Goal: Task Accomplishment & Management: Complete application form

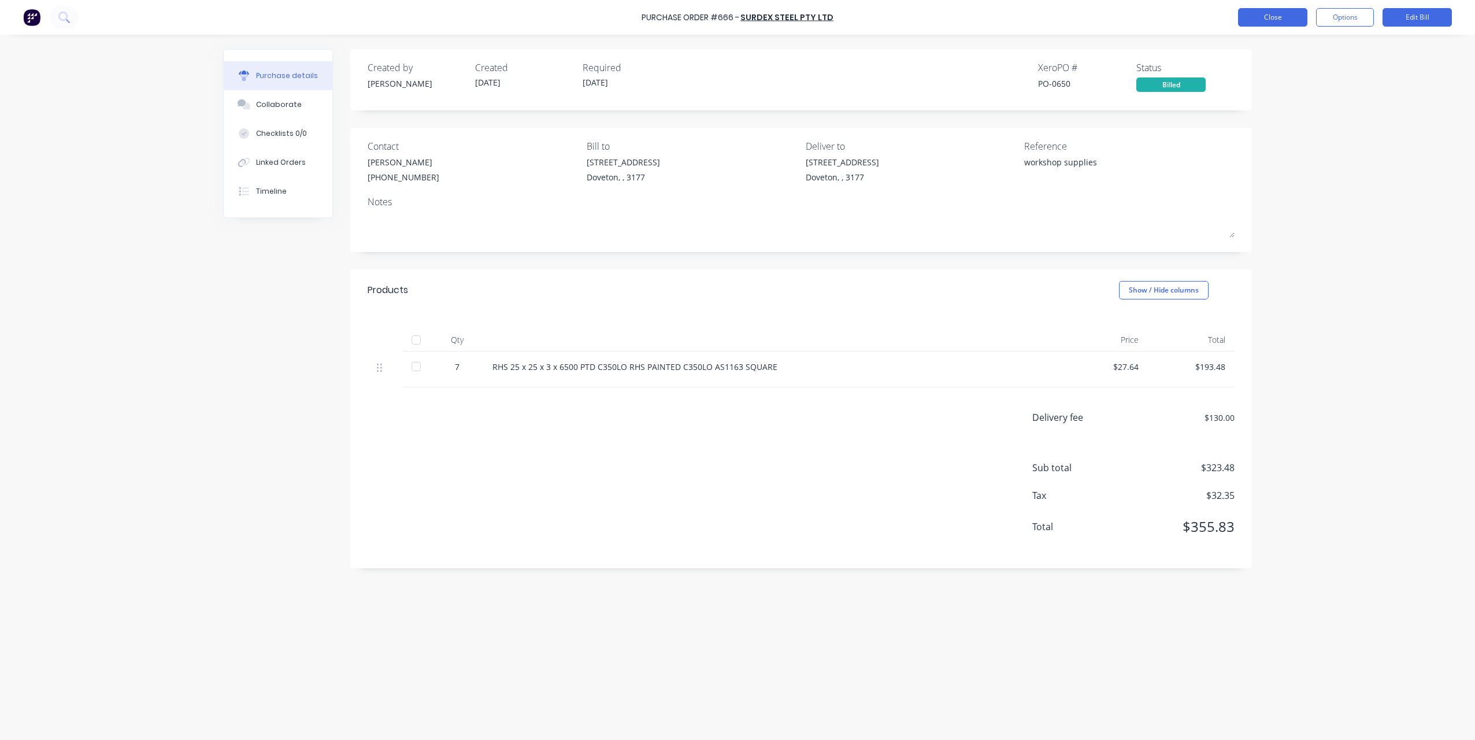
click at [1255, 20] on button "Close" at bounding box center [1272, 17] width 69 height 19
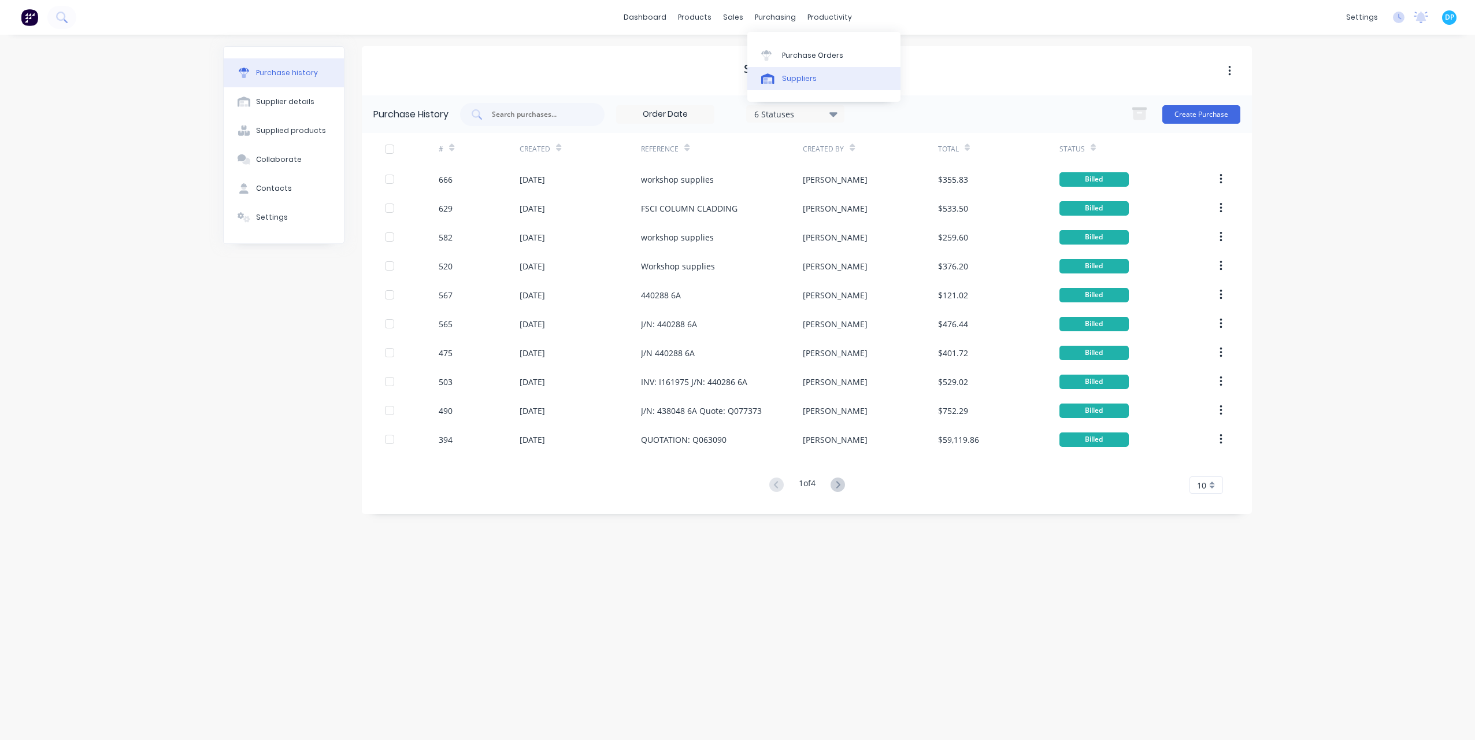
click at [776, 77] on div at bounding box center [769, 78] width 17 height 10
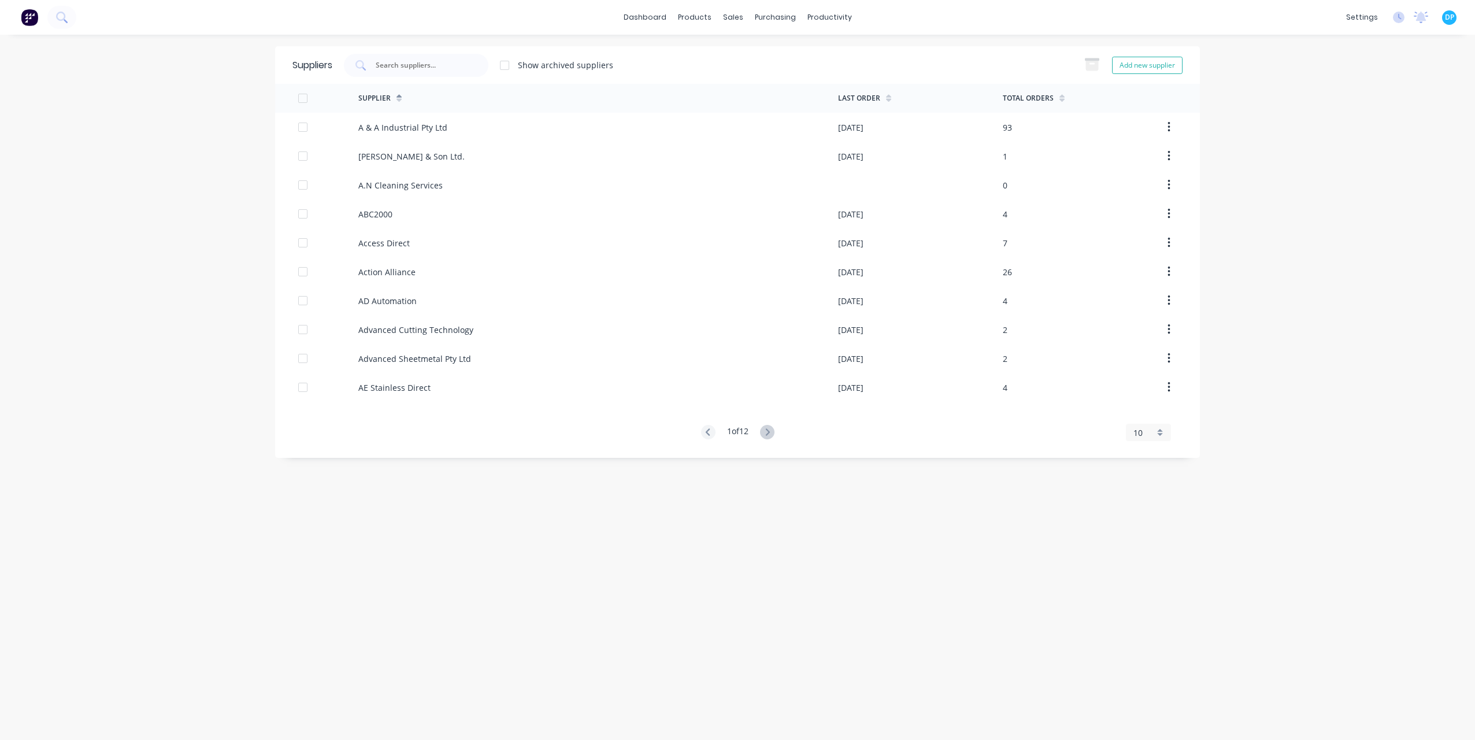
click at [1166, 435] on div "10" at bounding box center [1148, 432] width 45 height 17
click at [1152, 574] on div "35" at bounding box center [1149, 576] width 44 height 20
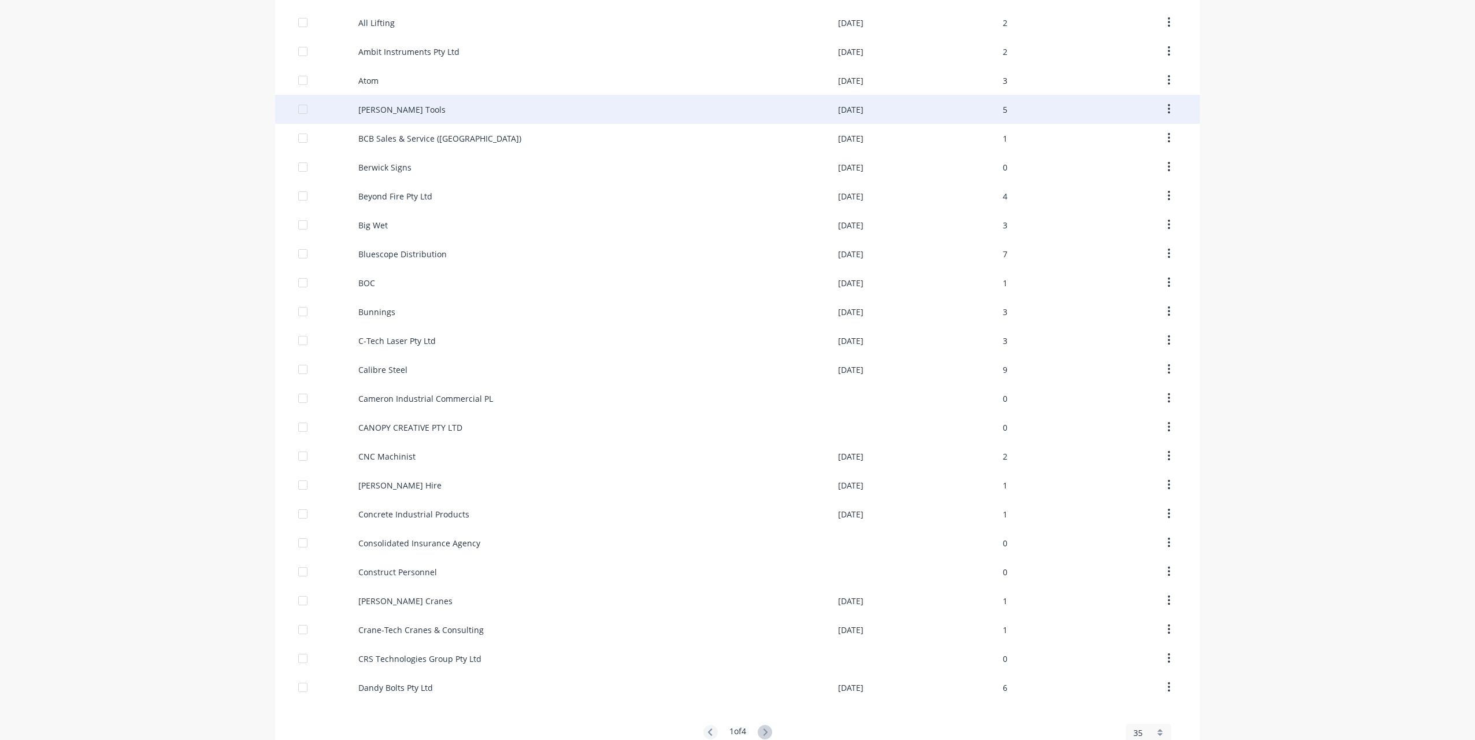
scroll to position [452, 0]
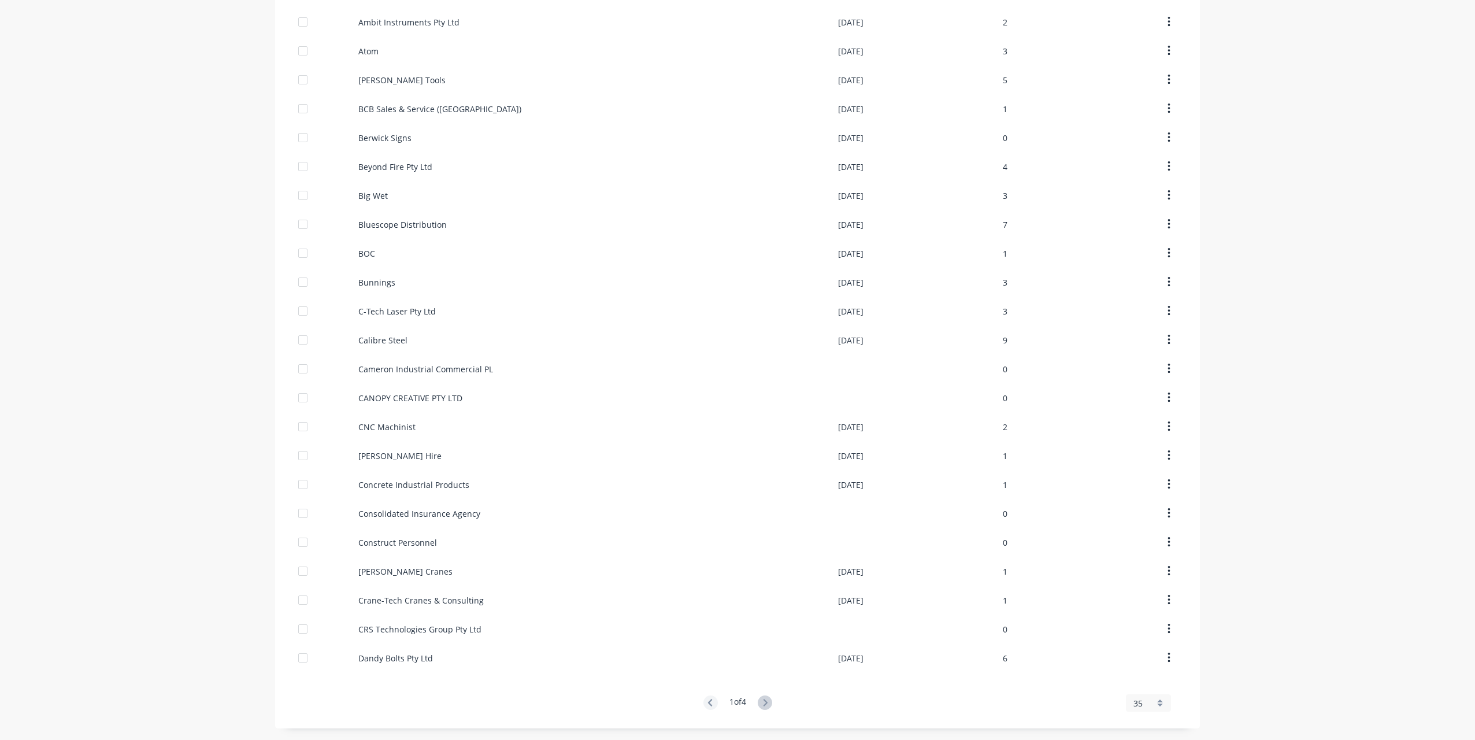
click at [760, 698] on icon at bounding box center [765, 702] width 14 height 14
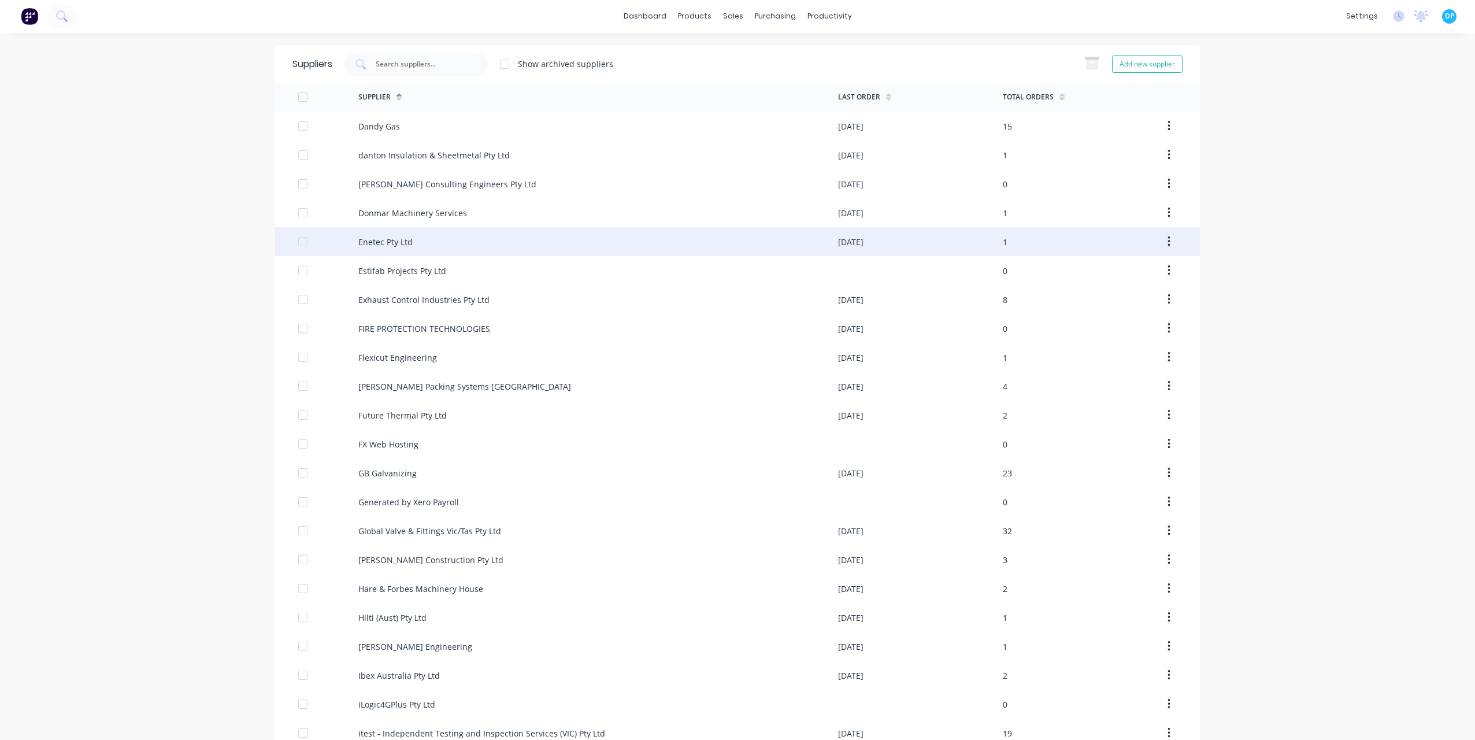
scroll to position [0, 0]
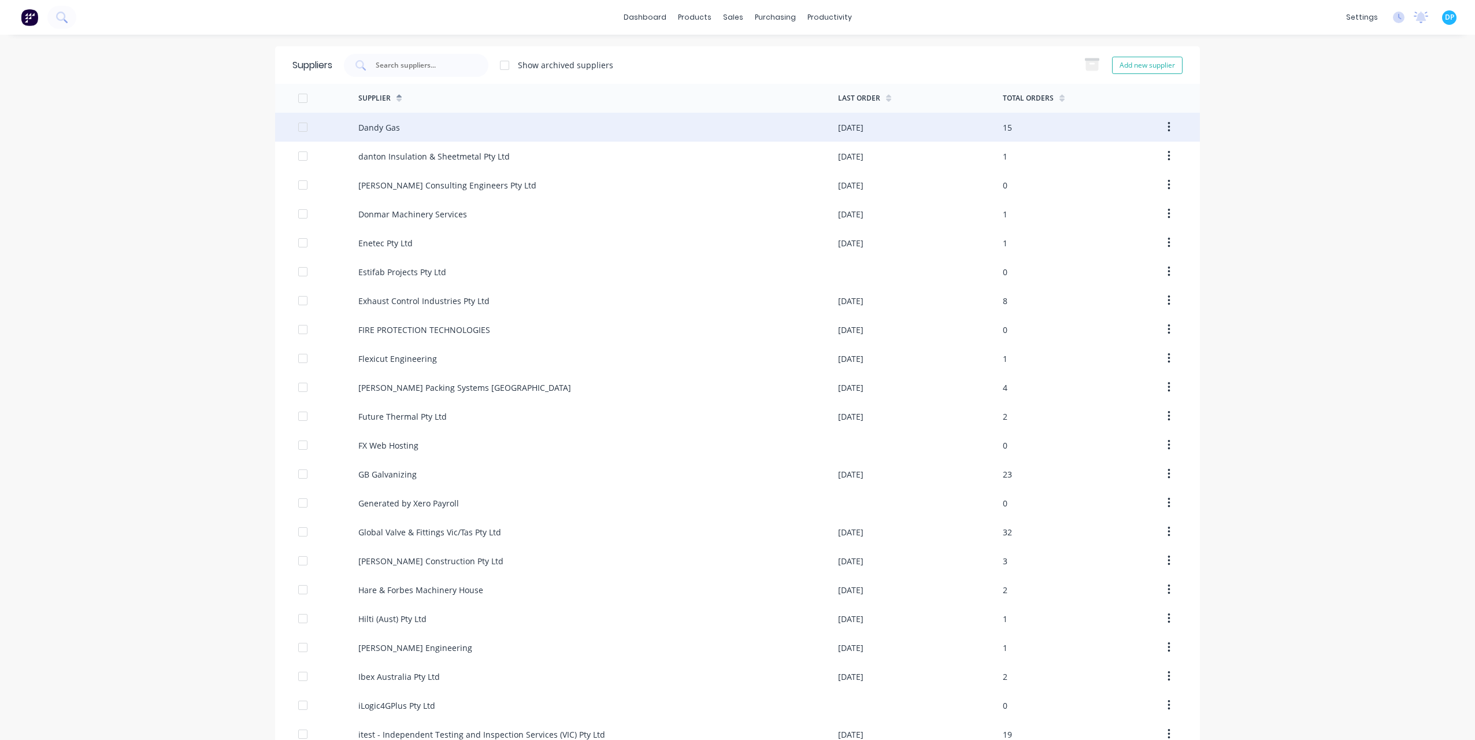
click at [387, 129] on div "Dandy Gas" at bounding box center [379, 127] width 42 height 12
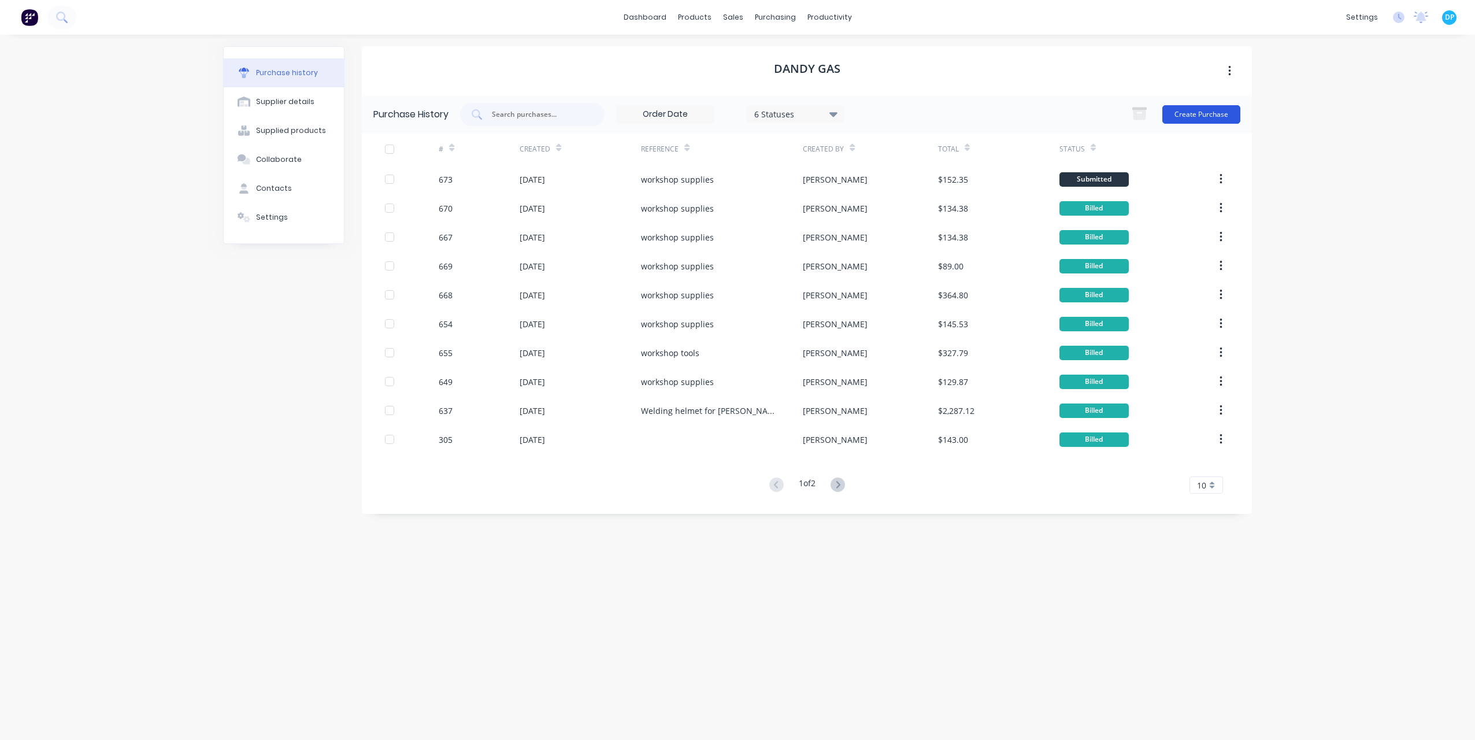
click at [1201, 114] on button "Create Purchase" at bounding box center [1202, 114] width 78 height 19
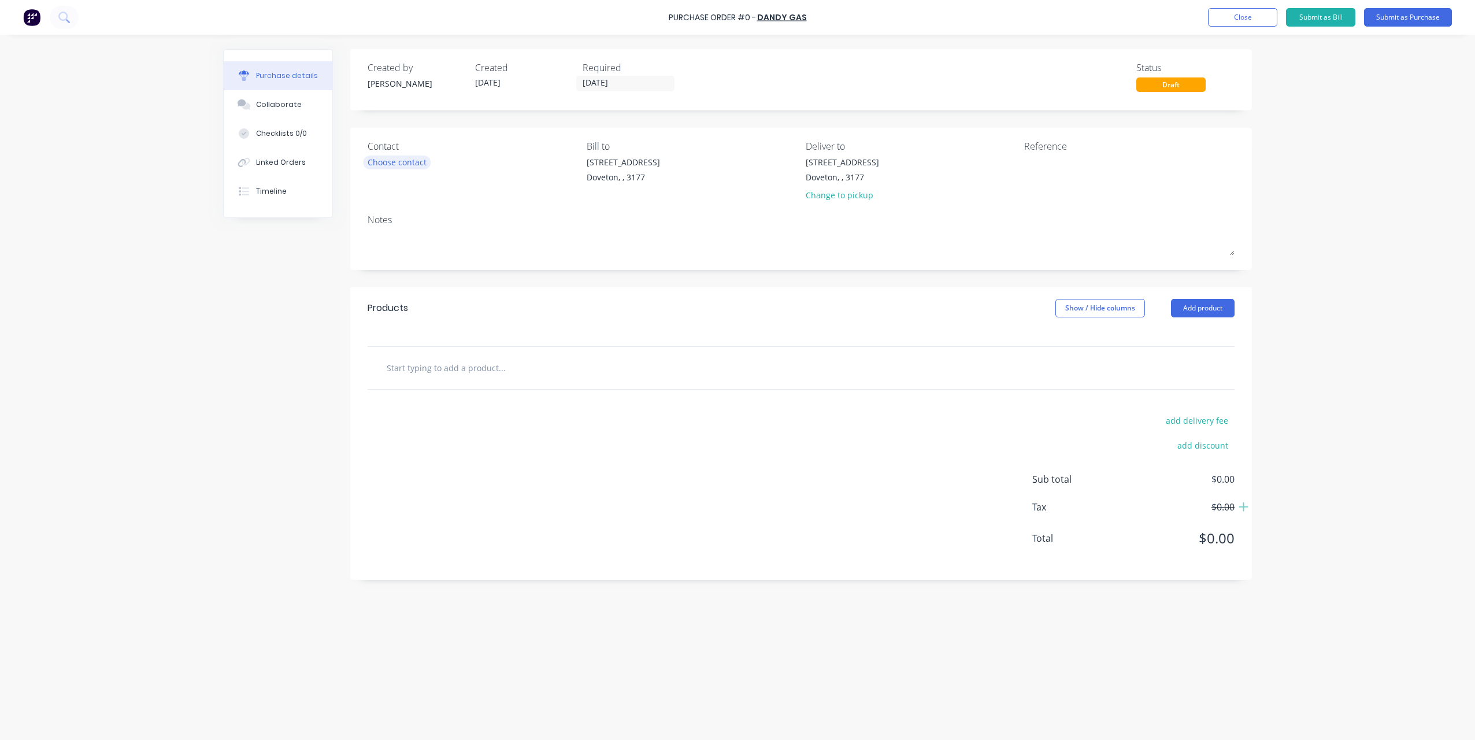
click at [413, 158] on div "Choose contact" at bounding box center [397, 162] width 59 height 12
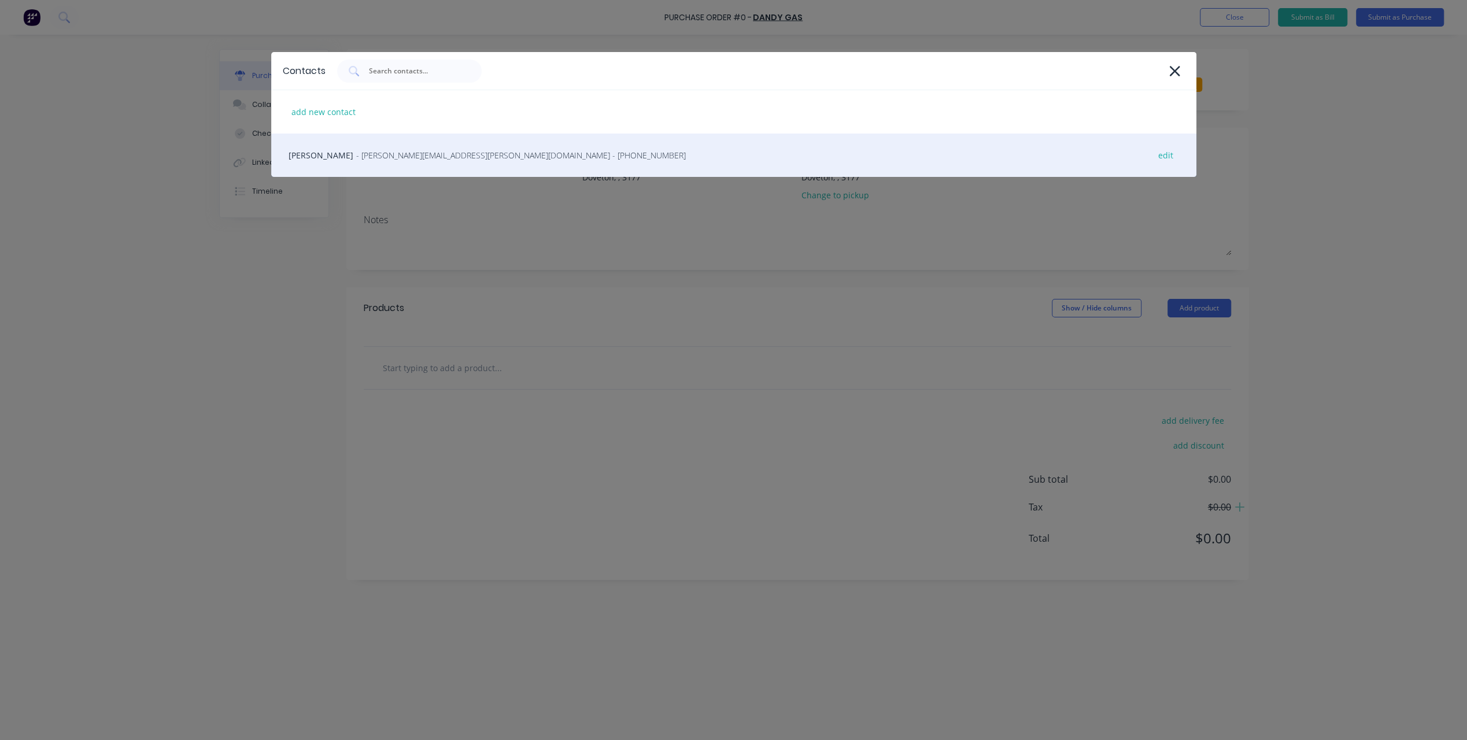
click at [416, 154] on span "- [PERSON_NAME][EMAIL_ADDRESS][PERSON_NAME][DOMAIN_NAME] - [PHONE_NUMBER]" at bounding box center [521, 155] width 330 height 12
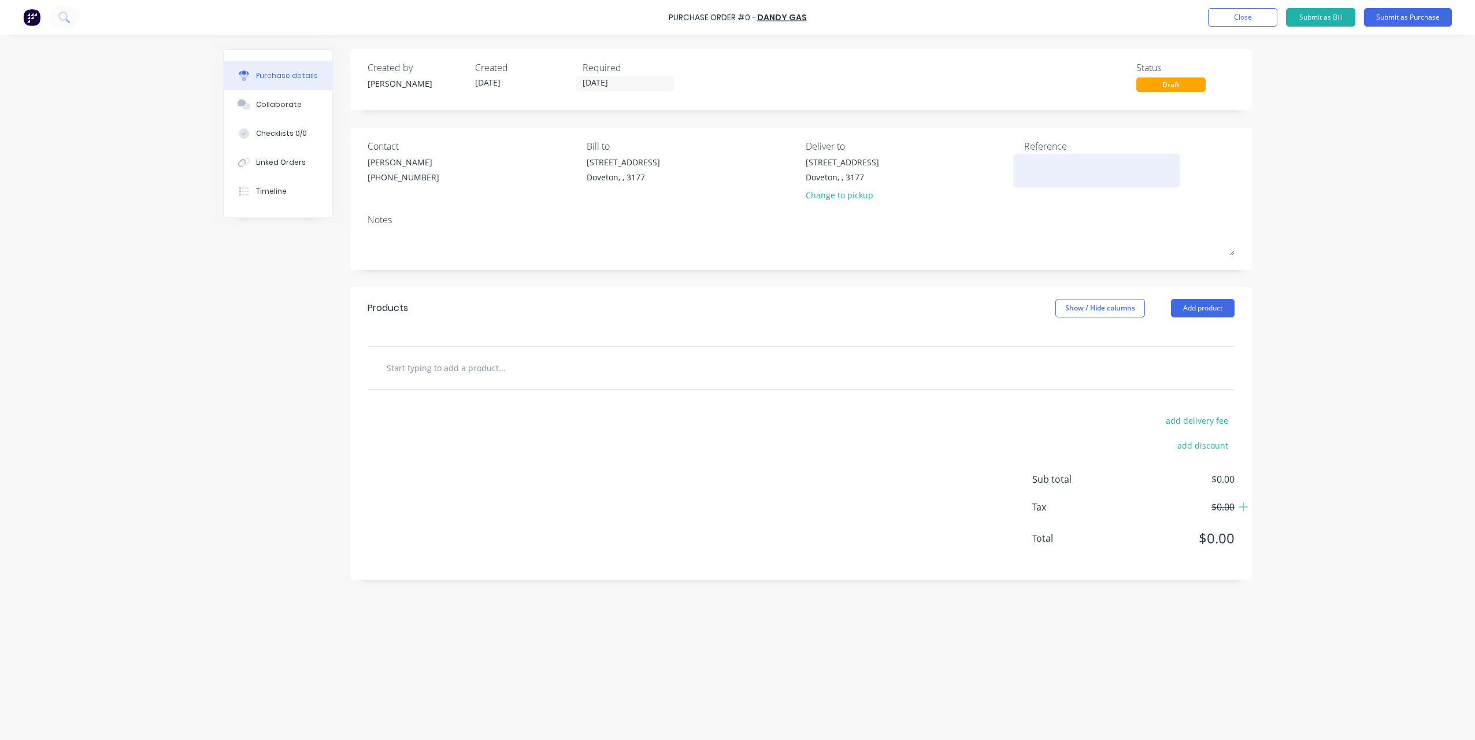
click at [1056, 164] on textarea at bounding box center [1096, 169] width 145 height 26
type textarea "x"
type textarea "w"
type textarea "x"
type textarea "wo"
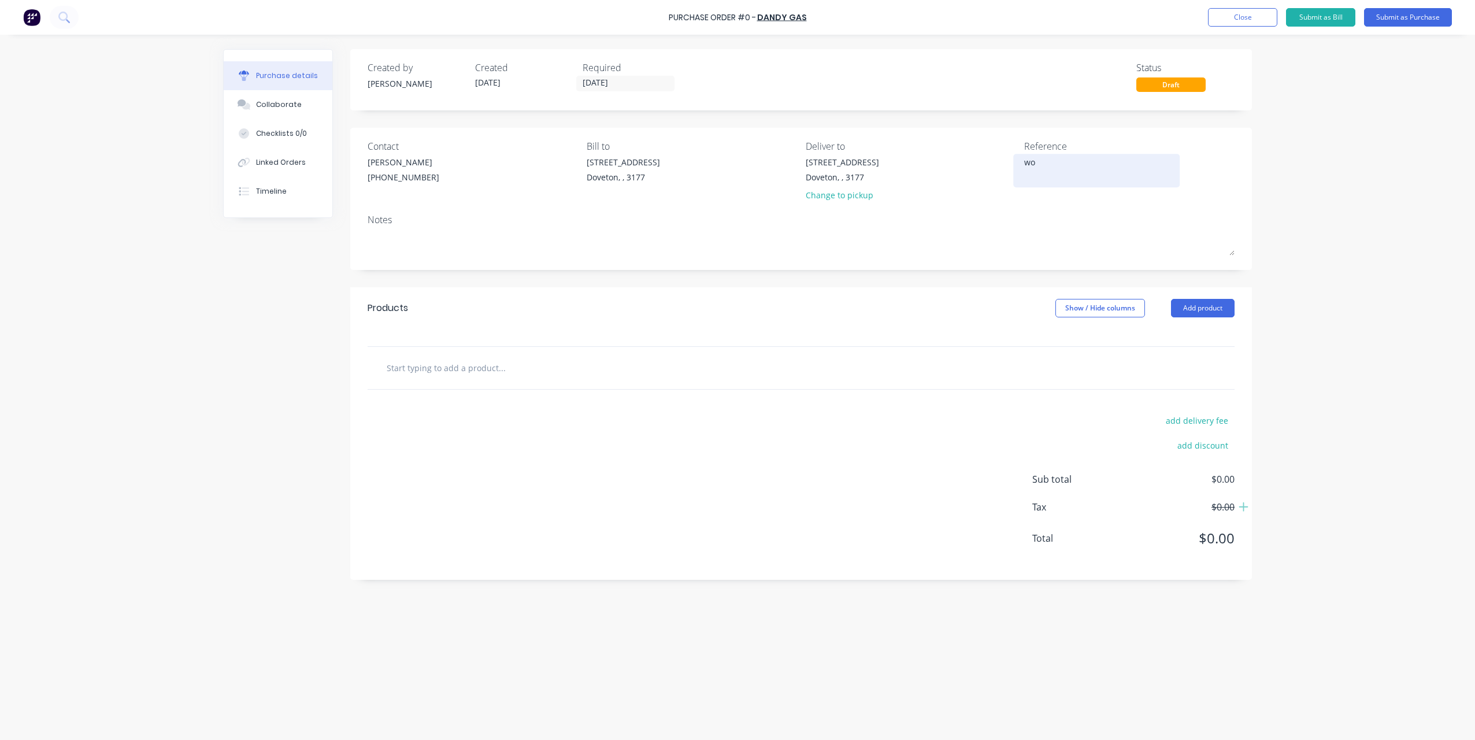
type textarea "x"
type textarea "wor"
type textarea "x"
type textarea "work"
type textarea "x"
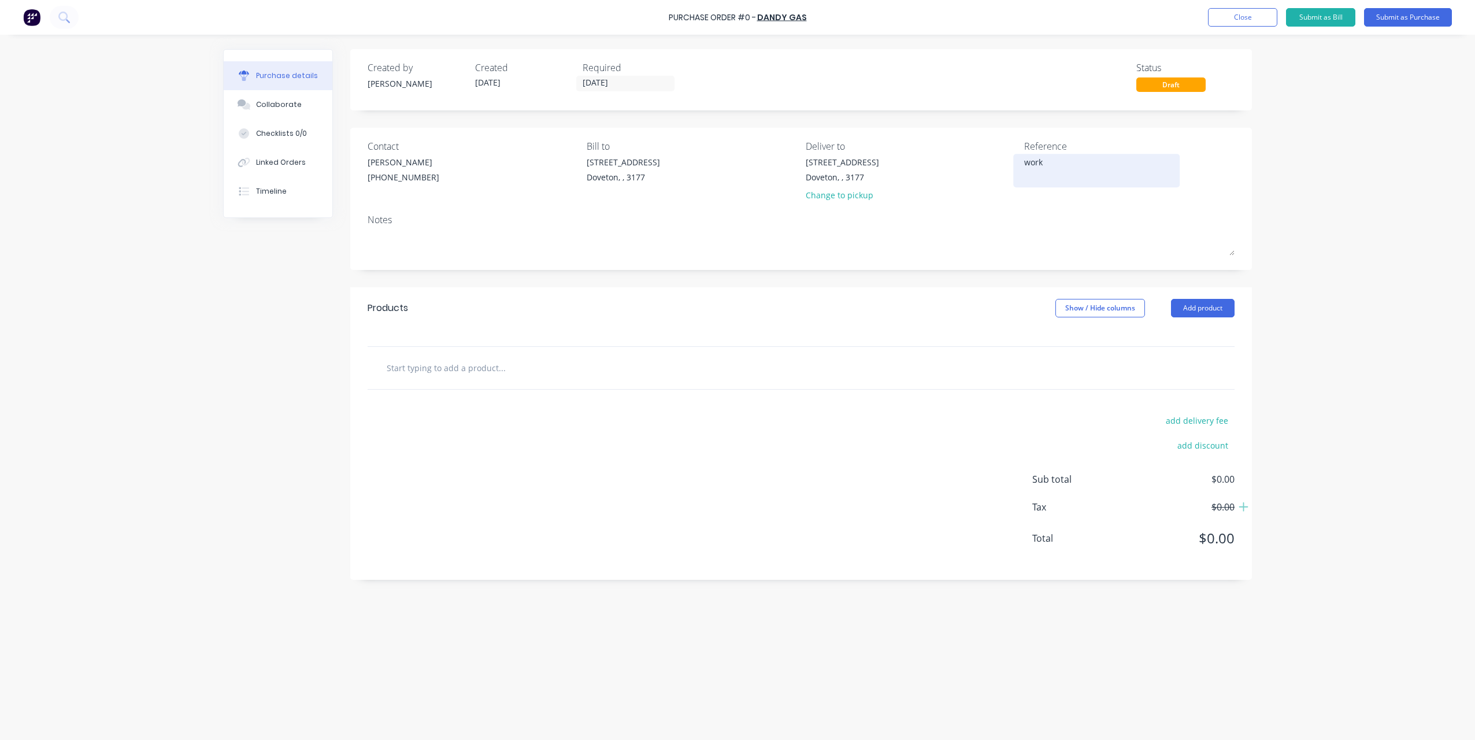
type textarea "works"
type textarea "x"
type textarea "worksh"
type textarea "x"
type textarea "worksho"
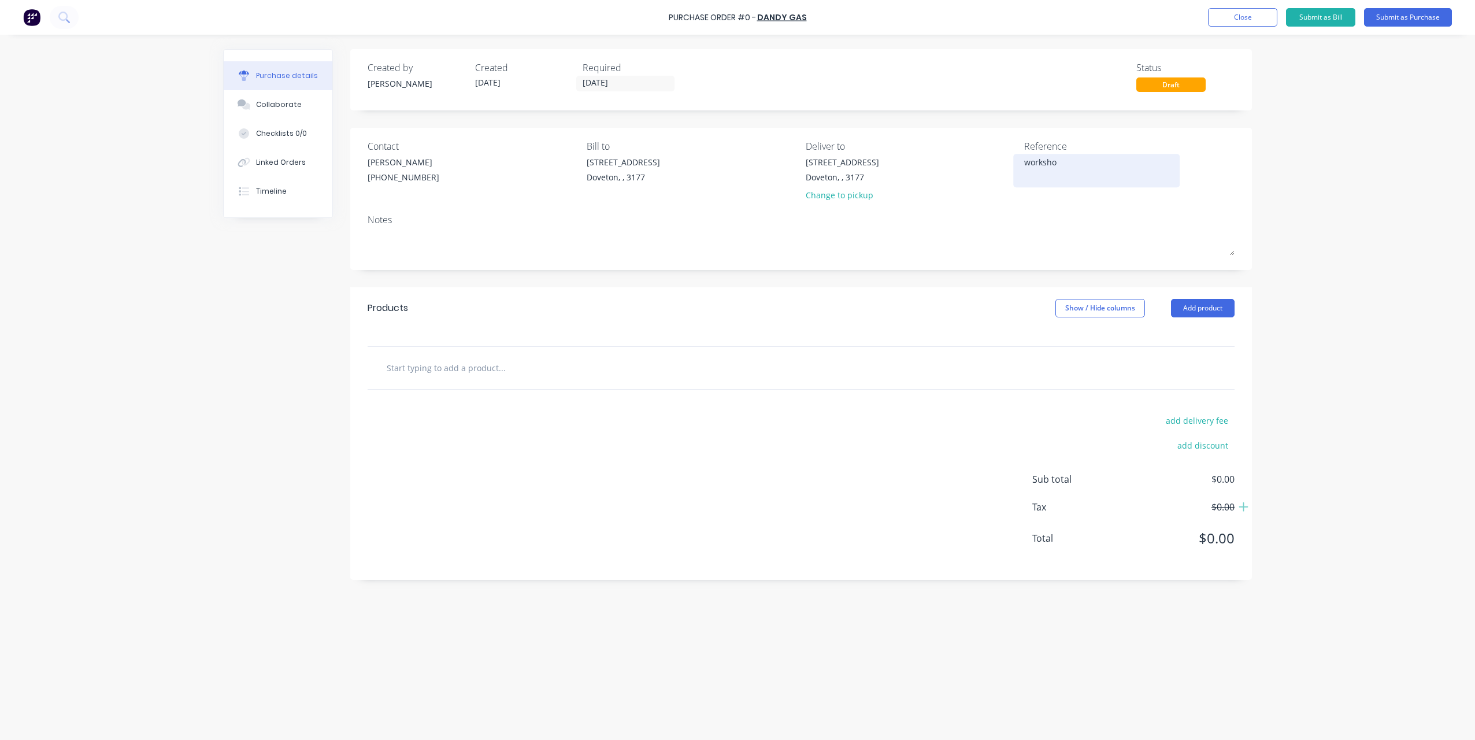
type textarea "x"
type textarea "workshop"
type textarea "x"
type textarea "workshop"
type textarea "x"
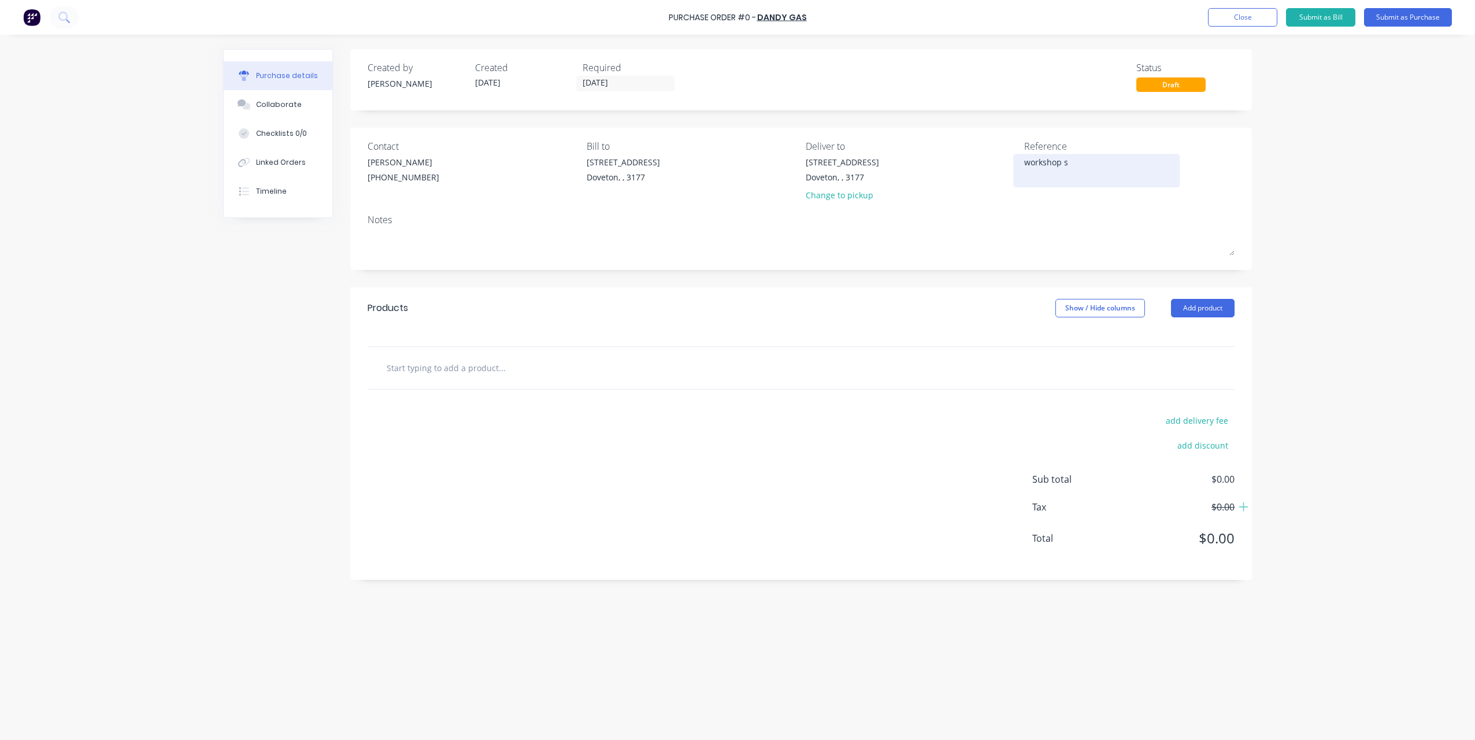
type textarea "workshop su"
type textarea "x"
type textarea "workshop sup"
type textarea "x"
type textarea "workshop supp"
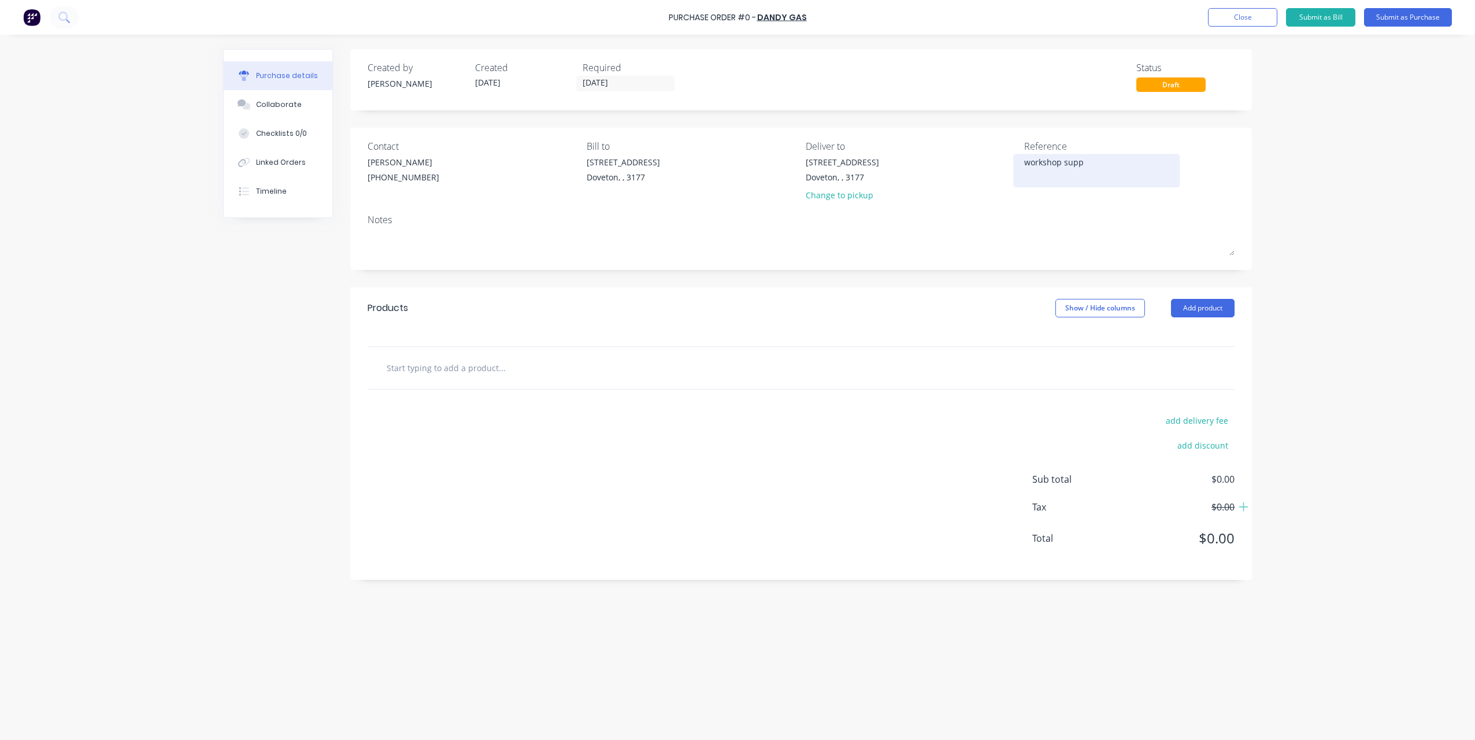
type textarea "x"
type textarea "workshop suppl"
type textarea "x"
type textarea "workshop supplie"
type textarea "x"
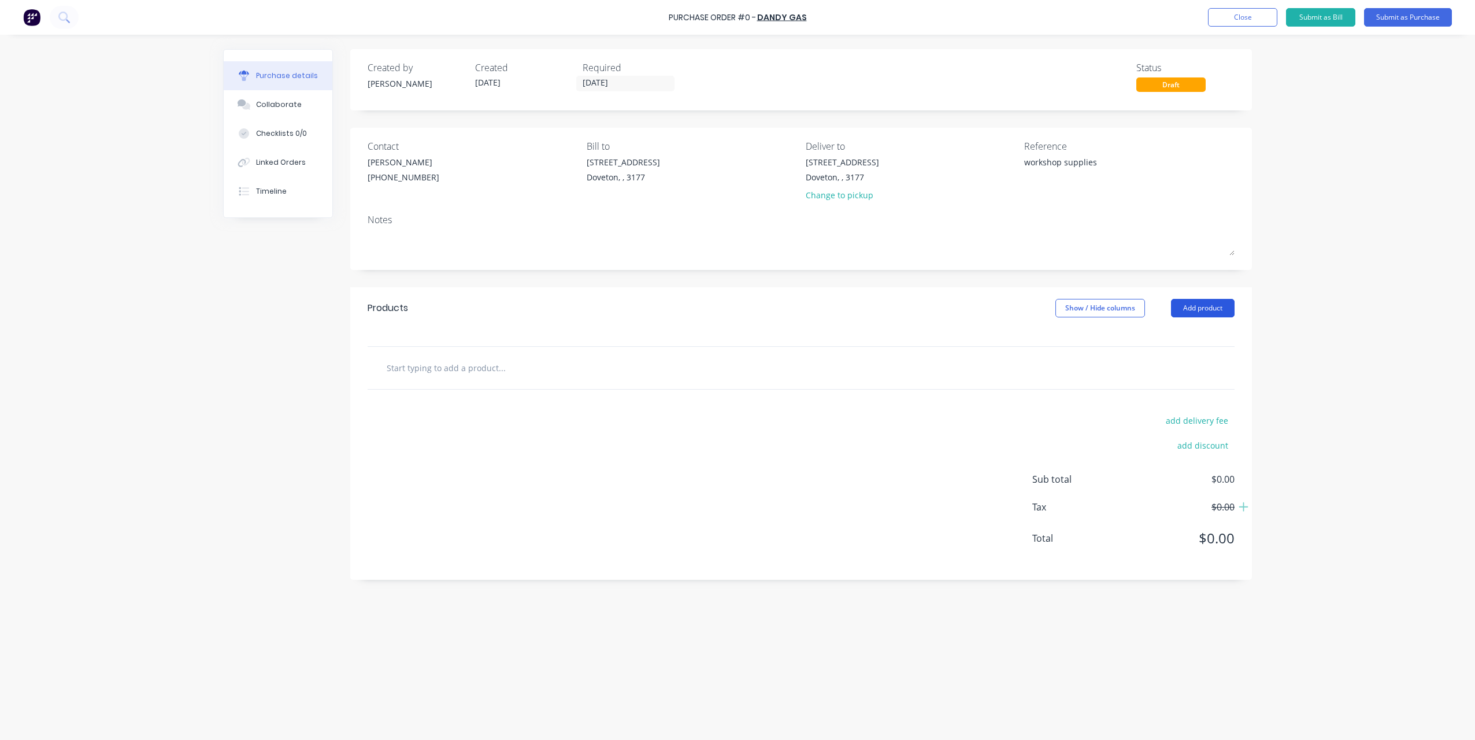
type textarea "workshop supplies"
type textarea "x"
type textarea "workshop supplies"
click at [1222, 312] on button "Add product" at bounding box center [1203, 308] width 64 height 19
click at [1215, 330] on div "Product catalogue" at bounding box center [1179, 338] width 89 height 17
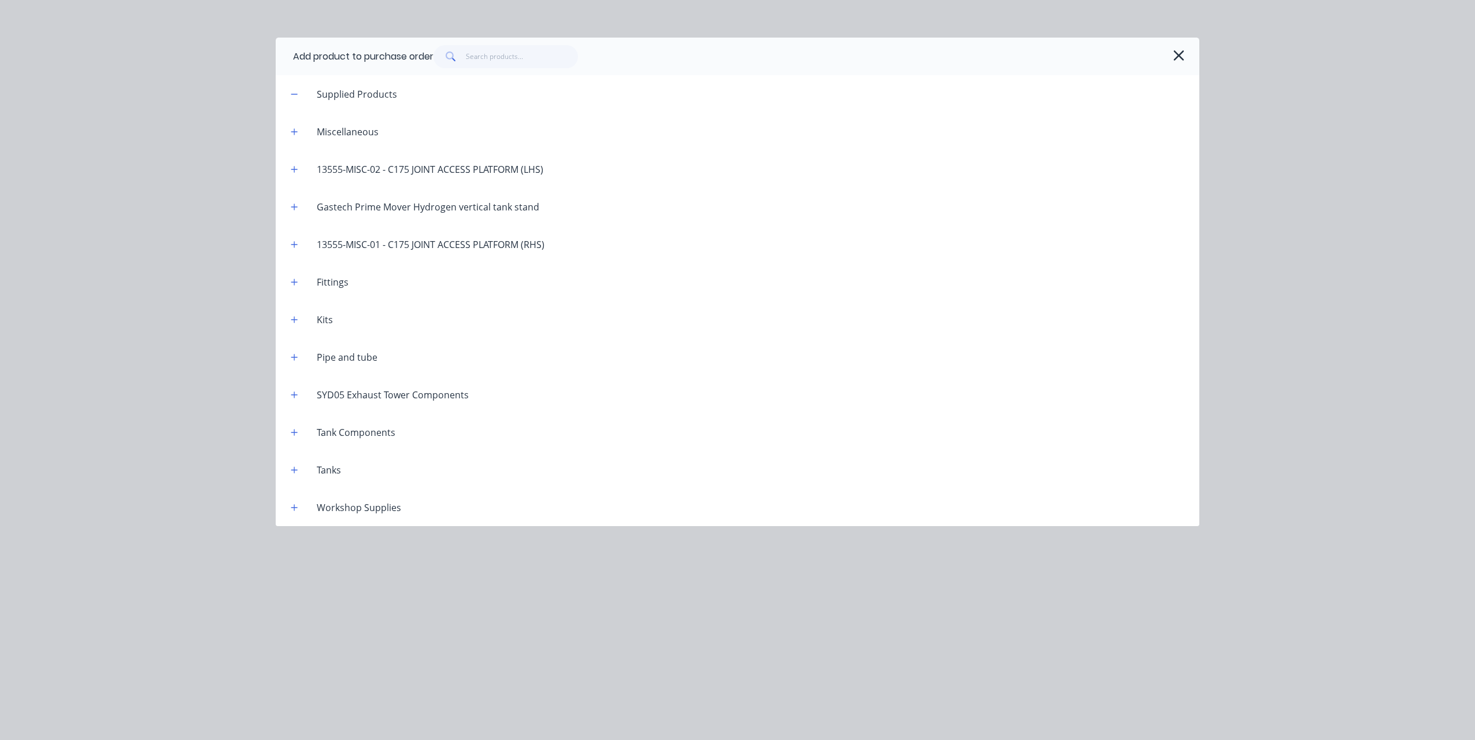
click at [1174, 43] on div "Add product to purchase order" at bounding box center [738, 57] width 924 height 38
click at [1177, 53] on icon "button" at bounding box center [1179, 55] width 10 height 10
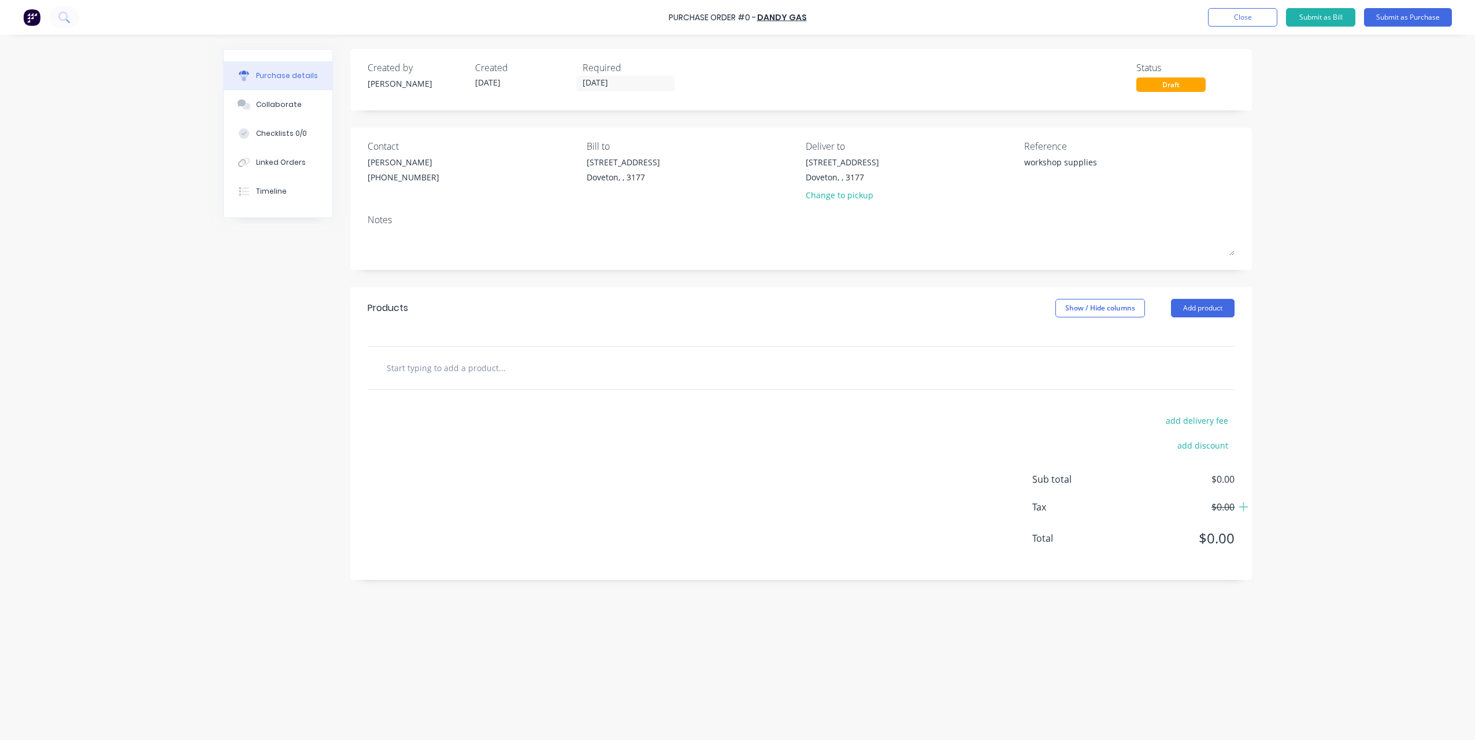
click at [1168, 315] on div "Show / Hide columns" at bounding box center [1114, 308] width 116 height 19
click at [1181, 313] on button "Add product" at bounding box center [1203, 308] width 64 height 19
click at [1176, 367] on div "Basic product" at bounding box center [1179, 361] width 89 height 17
click at [510, 389] on div at bounding box center [517, 387] width 97 height 17
type textarea "x"
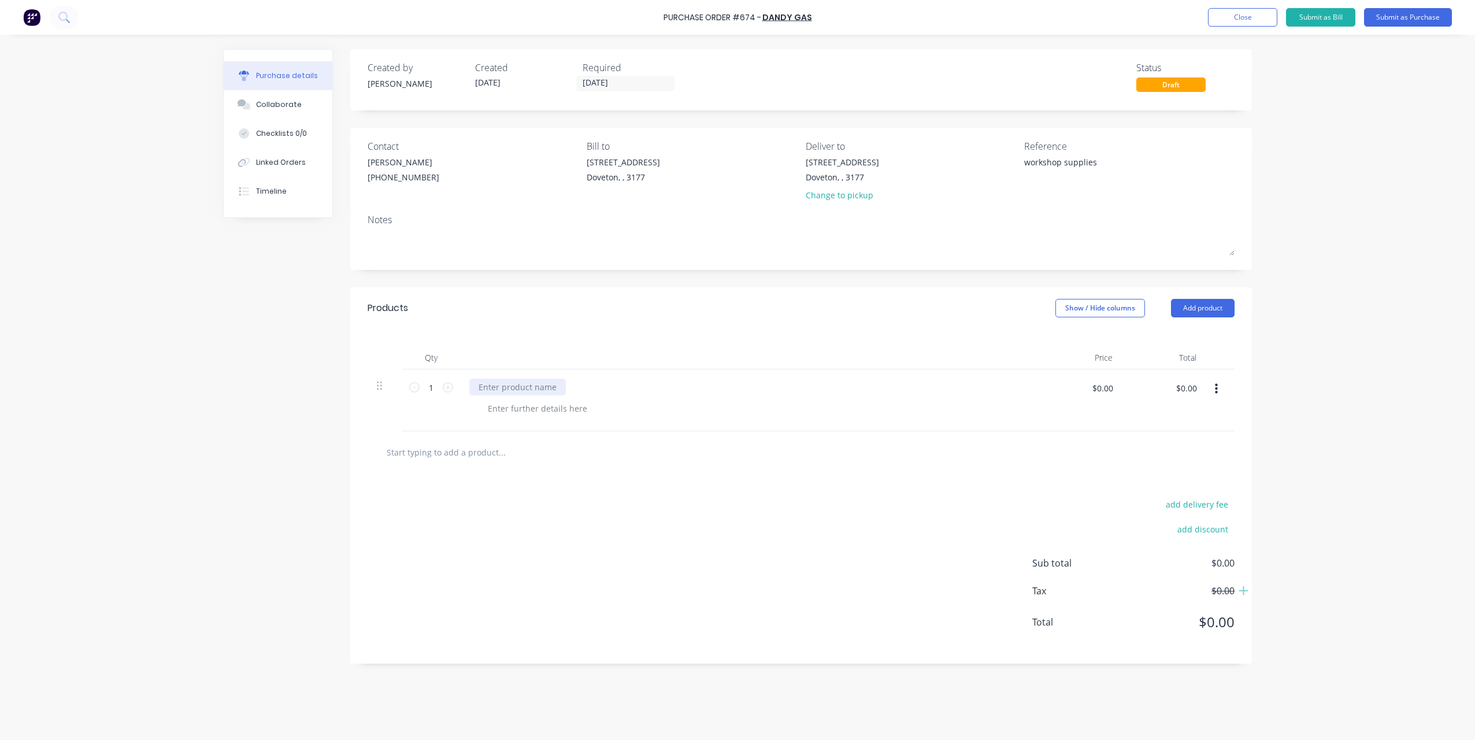
click at [505, 385] on div at bounding box center [517, 387] width 97 height 17
paste div
type textarea "x"
click at [509, 404] on div at bounding box center [538, 408] width 118 height 17
drag, startPoint x: 550, startPoint y: 406, endPoint x: 526, endPoint y: 407, distance: 24.9
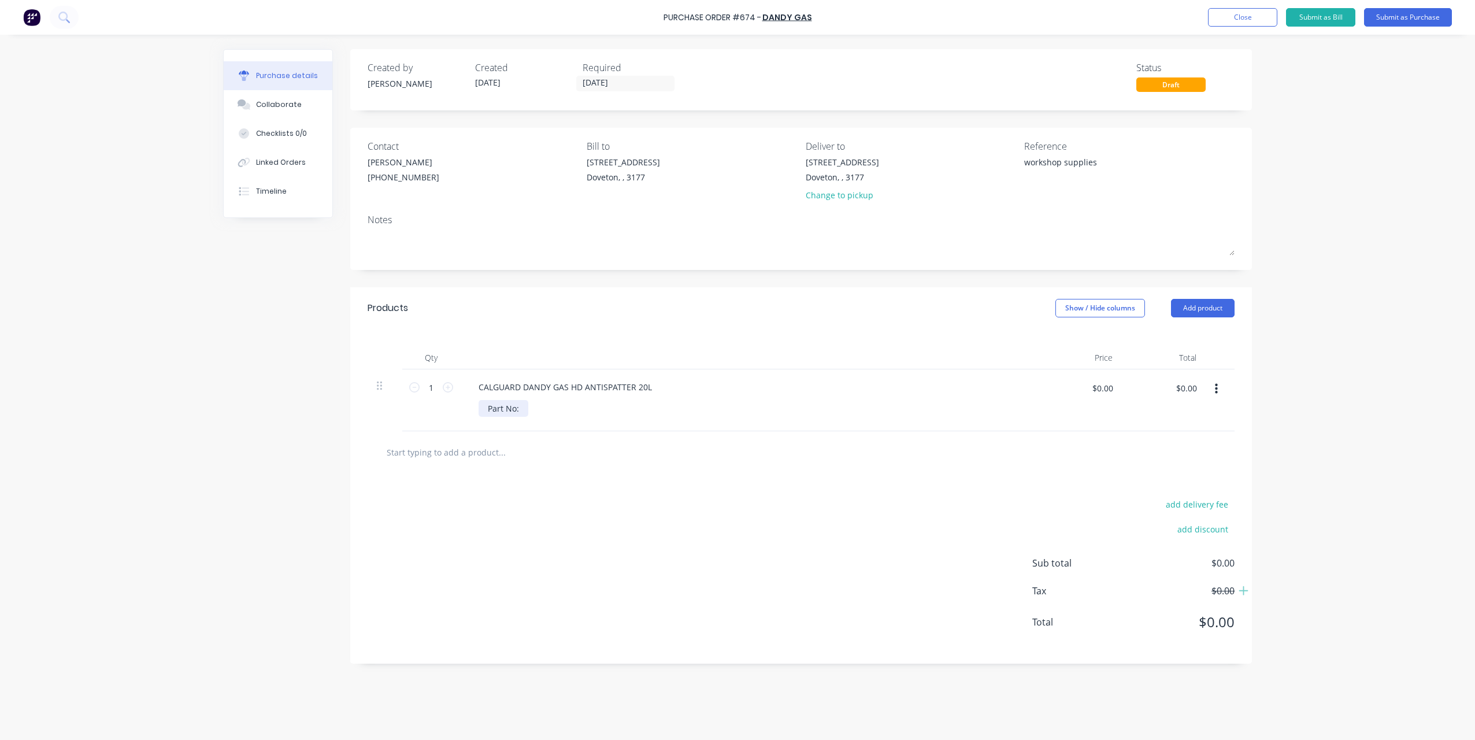
click at [550, 406] on div "Part No:" at bounding box center [754, 408] width 550 height 17
drag, startPoint x: 521, startPoint y: 408, endPoint x: 547, endPoint y: 431, distance: 35.2
click at [521, 408] on div "Part No:" at bounding box center [504, 408] width 50 height 17
type textarea "x"
click at [1089, 387] on input "$0.00" at bounding box center [1102, 388] width 35 height 19
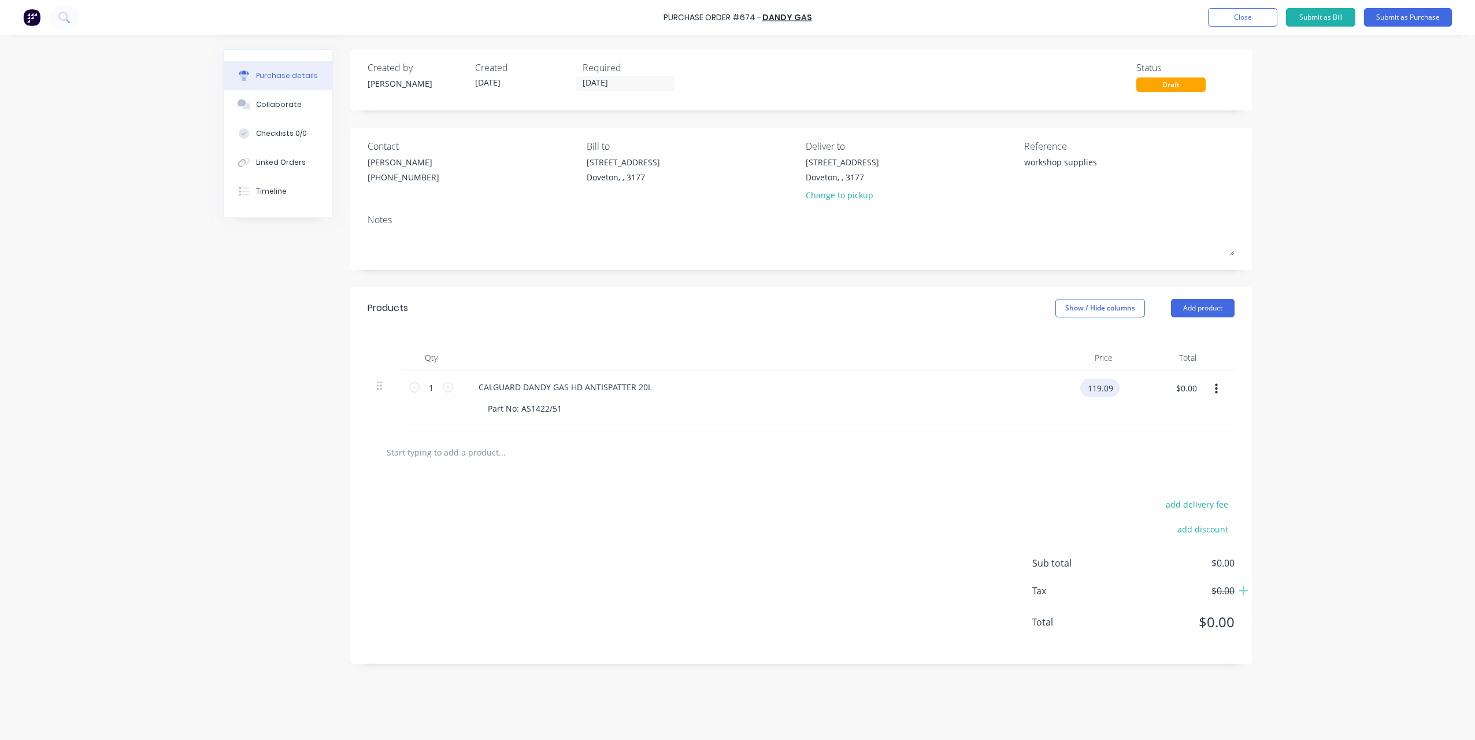
type input "119.09"
type textarea "x"
type input "$119.09"
drag, startPoint x: 1218, startPoint y: 392, endPoint x: 1219, endPoint y: 401, distance: 9.4
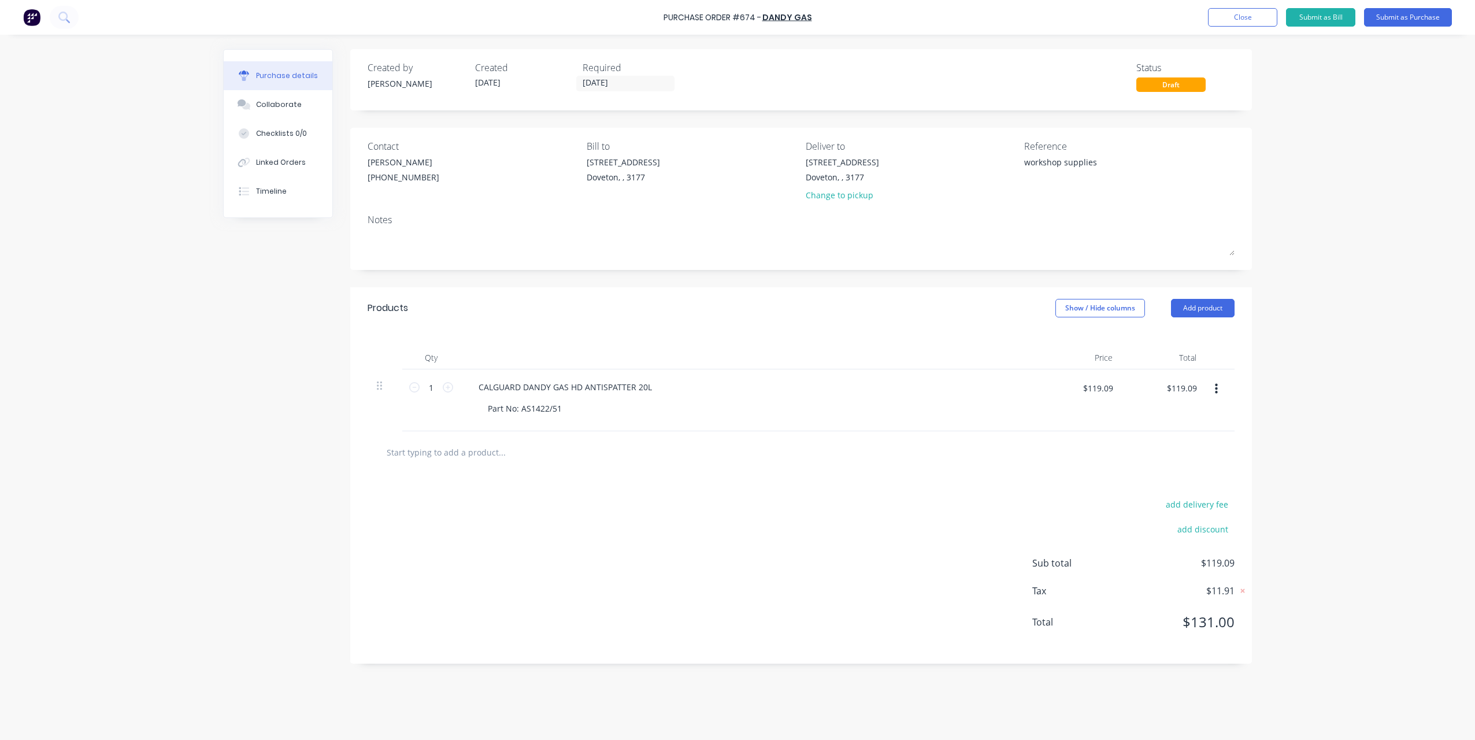
click at [1218, 392] on icon "button" at bounding box center [1216, 389] width 3 height 13
click at [1201, 445] on button "Duplicate" at bounding box center [1181, 442] width 98 height 23
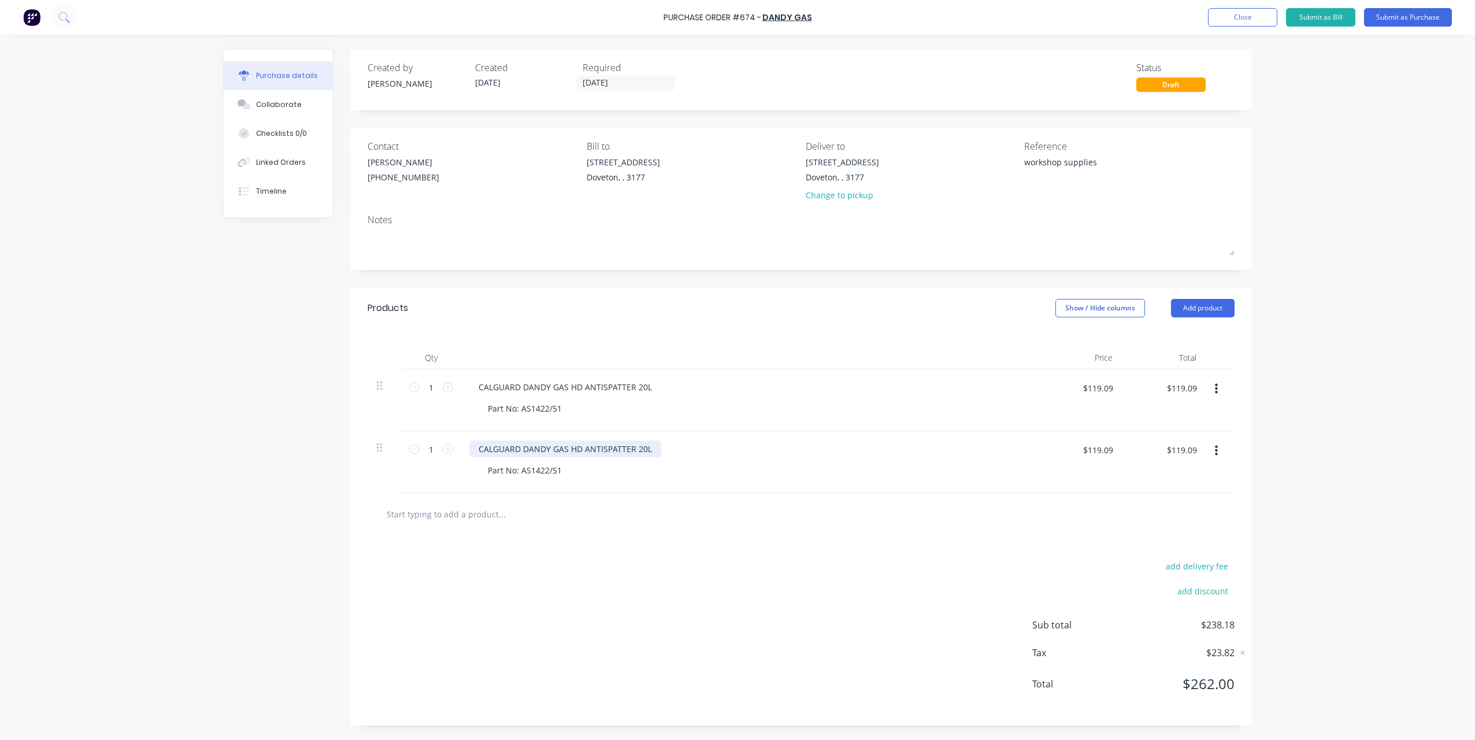
drag, startPoint x: 496, startPoint y: 452, endPoint x: 468, endPoint y: 450, distance: 28.4
click at [496, 452] on div "CALGUARD DANDY GAS HD ANTISPATTER 20L" at bounding box center [565, 449] width 192 height 17
type textarea "x"
drag, startPoint x: 473, startPoint y: 450, endPoint x: 763, endPoint y: 454, distance: 289.1
click at [766, 453] on div "CALGUARD DANDY GAS HD ANTISPATTER 20L" at bounding box center [749, 449] width 560 height 17
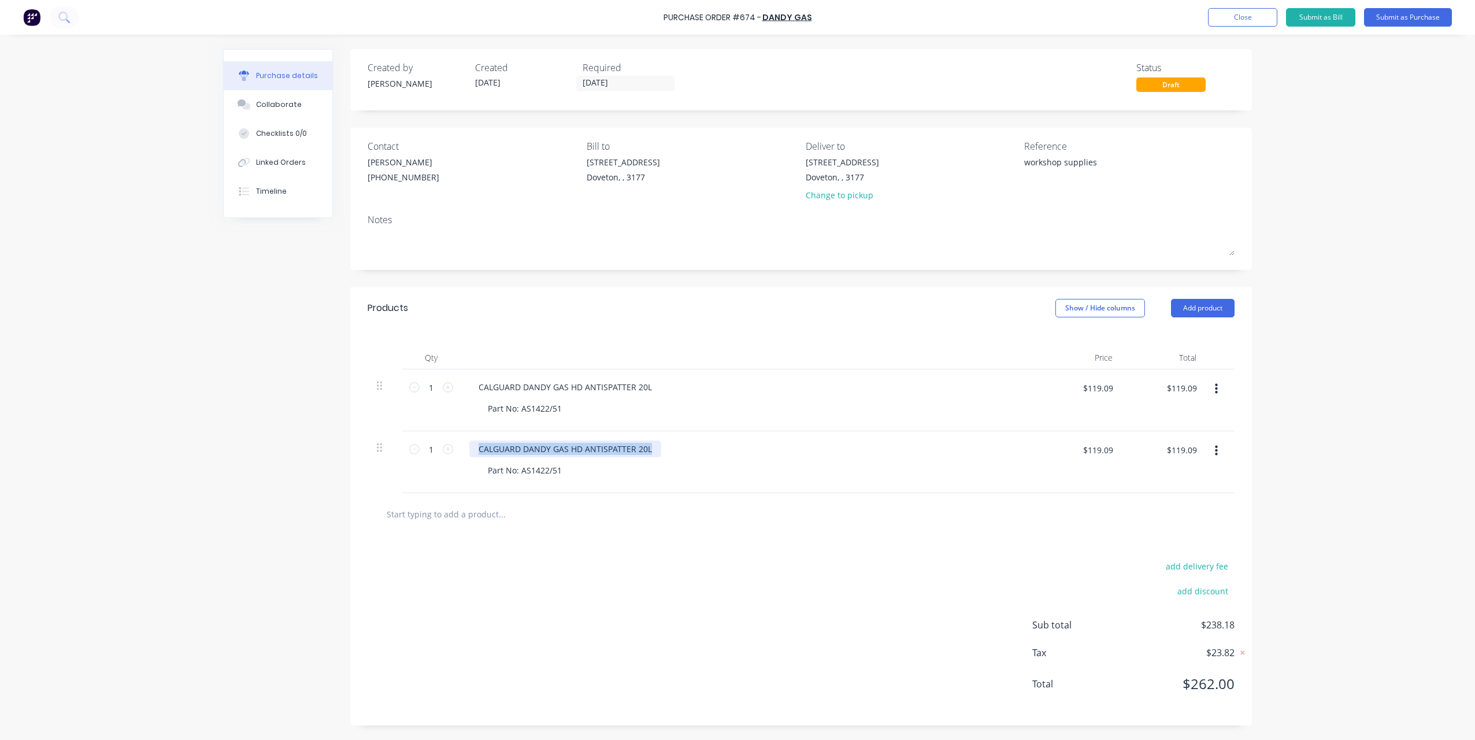
paste div
type textarea "x"
drag, startPoint x: 522, startPoint y: 471, endPoint x: 615, endPoint y: 475, distance: 93.2
click at [614, 475] on div "Part No: AS1422/51" at bounding box center [754, 470] width 550 height 17
paste div
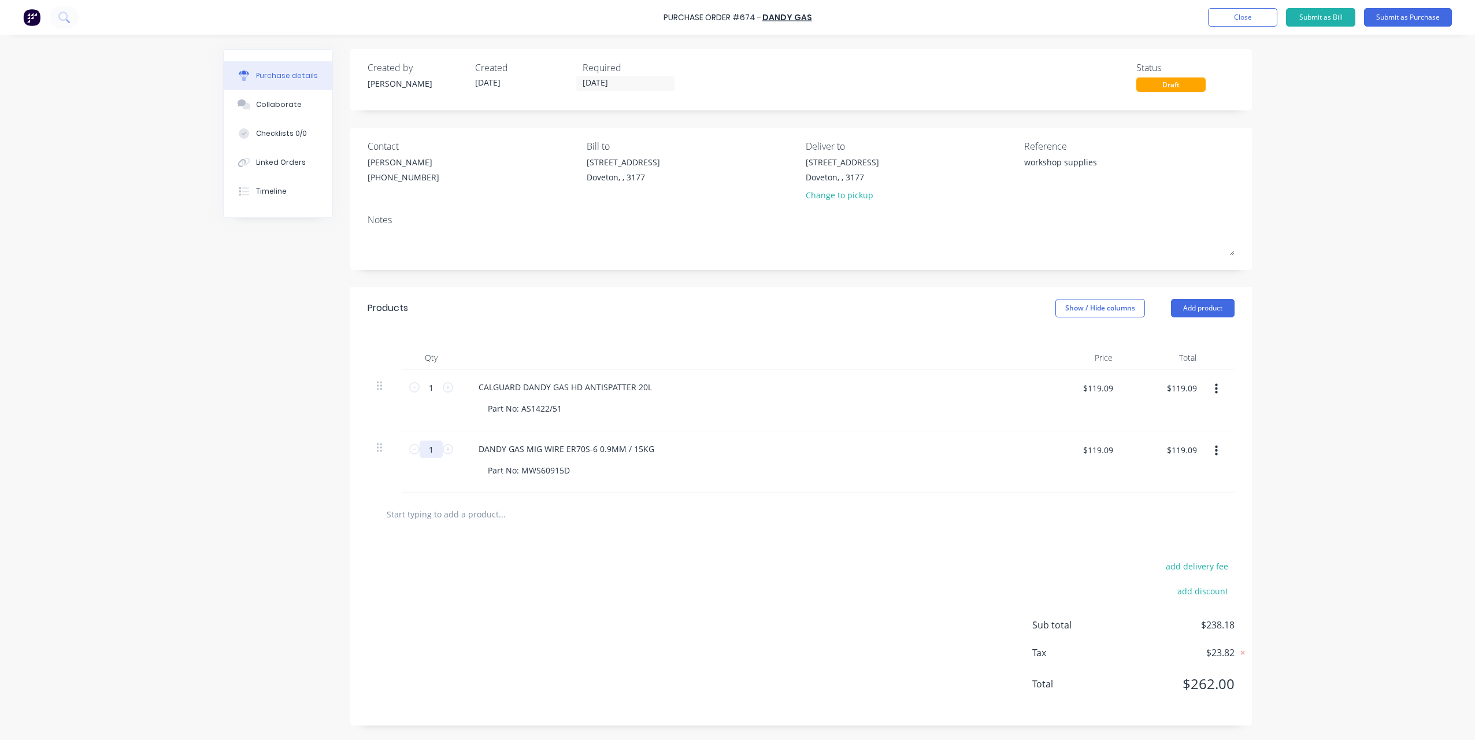
type textarea "x"
click at [436, 447] on input "1" at bounding box center [431, 449] width 23 height 17
type input "12"
type textarea "x"
type input "$1,429.08"
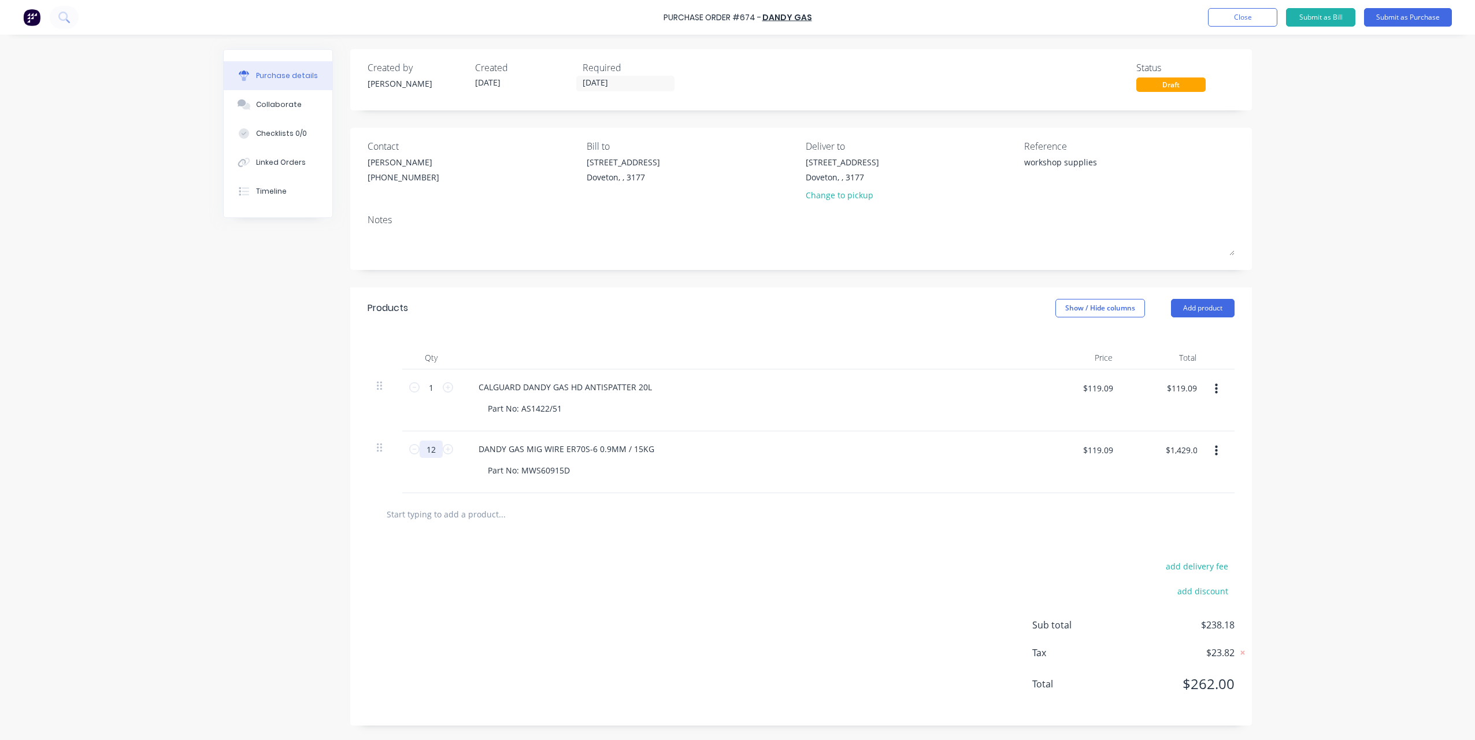
type textarea "x"
type input "120"
type textarea "x"
type input "$14,290.80"
type input "120"
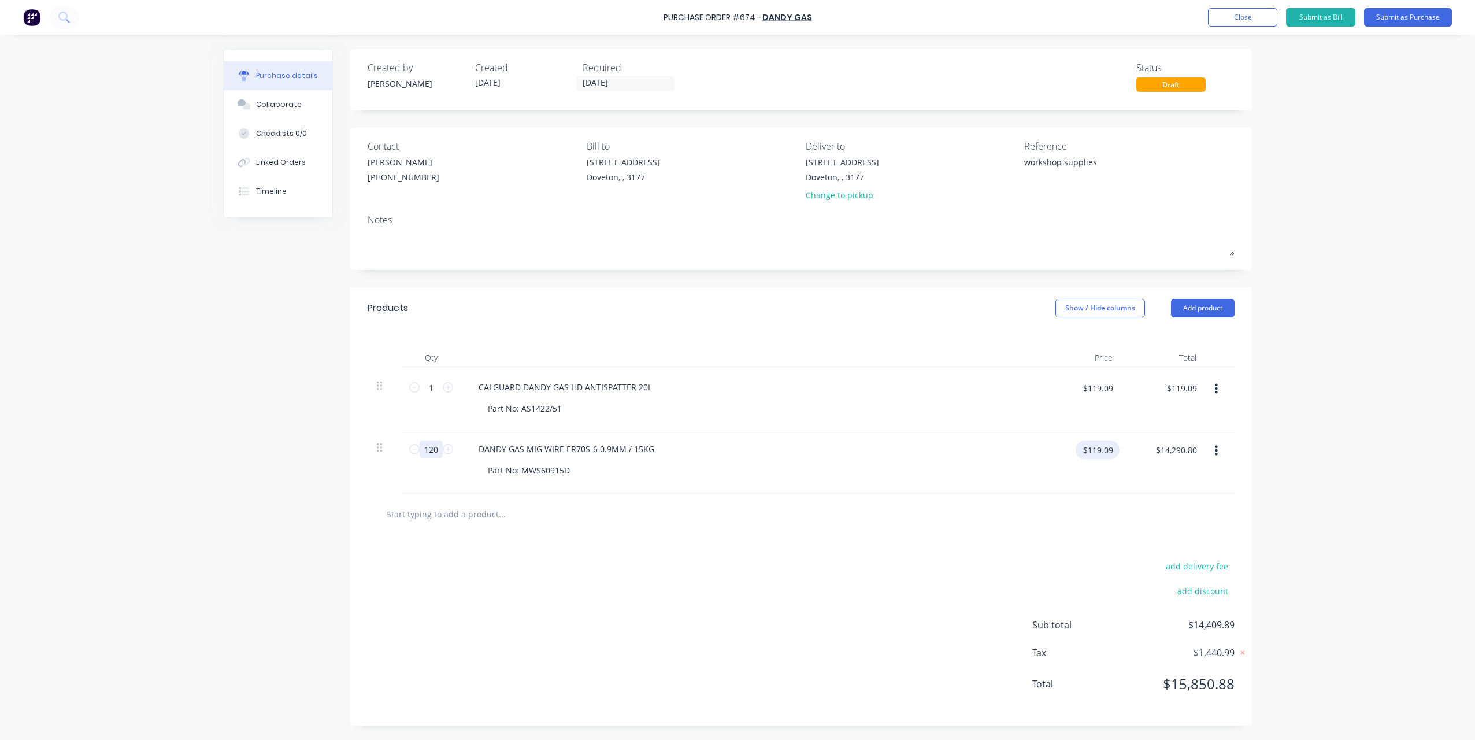
type textarea "x"
type input "2.9"
type textarea "x"
type input "$2.90"
type input "$348.00"
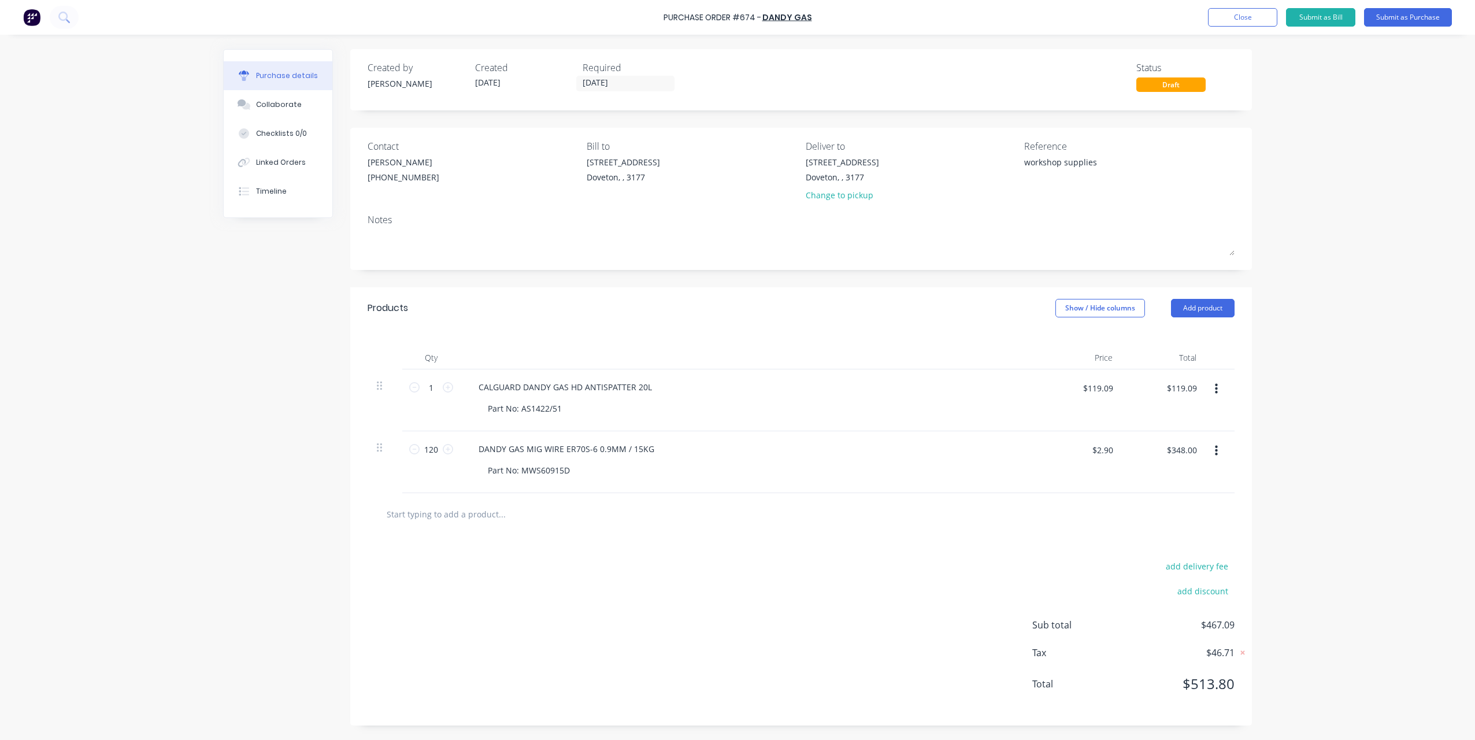
click at [1288, 544] on div "Purchase Order #674 - Dandy Gas Add product Close Submit as Bill Submit as Purc…" at bounding box center [737, 370] width 1475 height 740
click at [1405, 16] on button "Submit as Purchase" at bounding box center [1408, 17] width 88 height 19
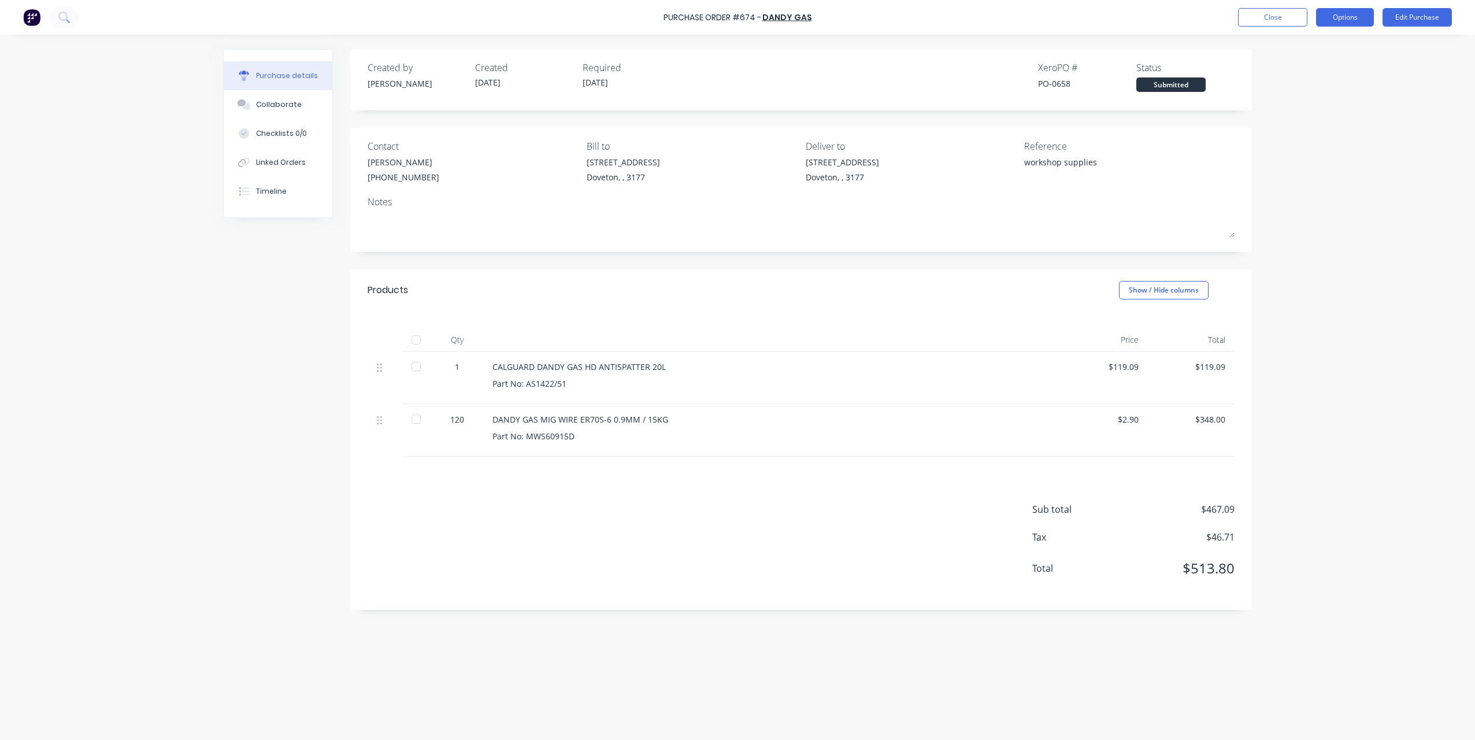
click at [1349, 17] on button "Options" at bounding box center [1345, 17] width 58 height 19
click at [1333, 44] on div "Print / Email" at bounding box center [1319, 47] width 89 height 17
click at [1307, 72] on div "With pricing" at bounding box center [1319, 70] width 89 height 17
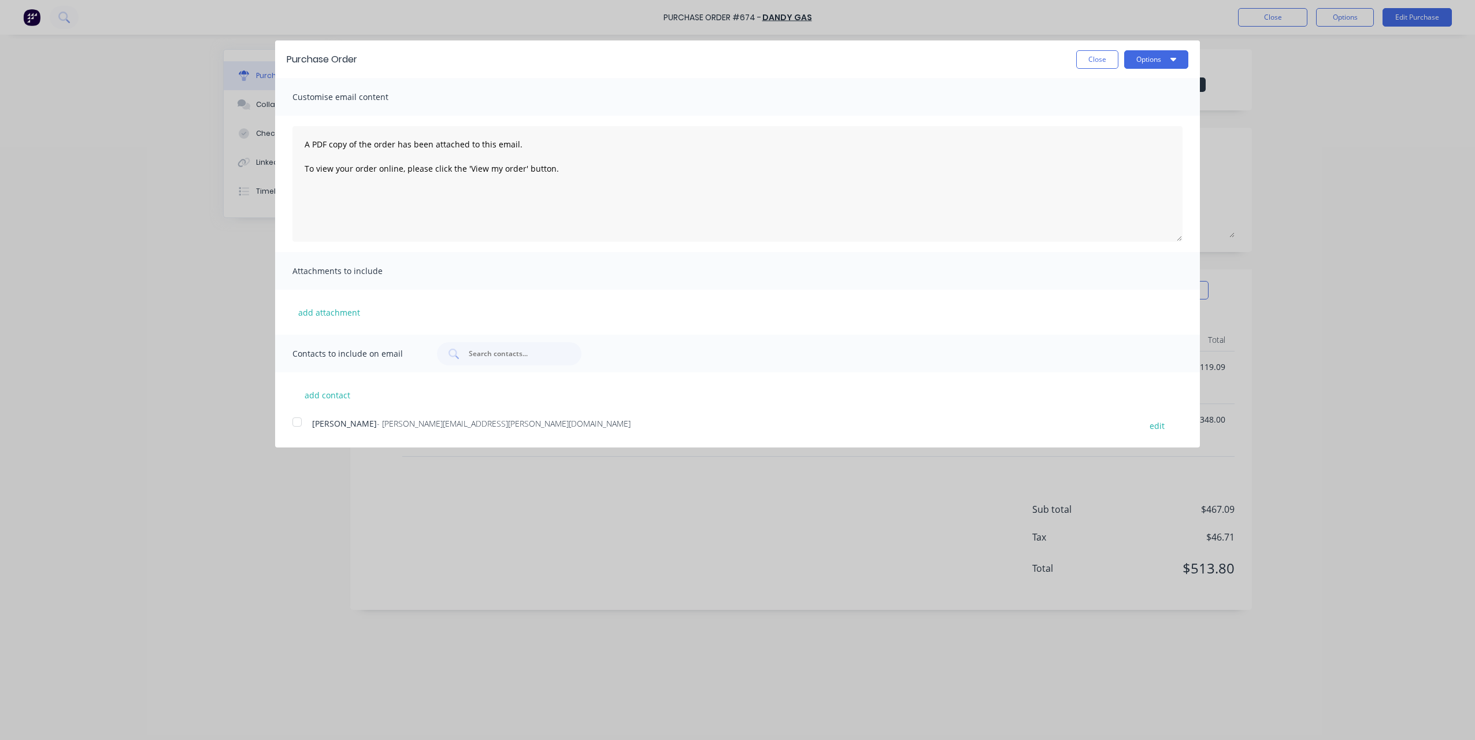
click at [1139, 65] on button "Options" at bounding box center [1156, 59] width 64 height 19
click at [1138, 83] on div "Print" at bounding box center [1133, 88] width 89 height 17
type textarea "x"
